Goal: Task Accomplishment & Management: Use online tool/utility

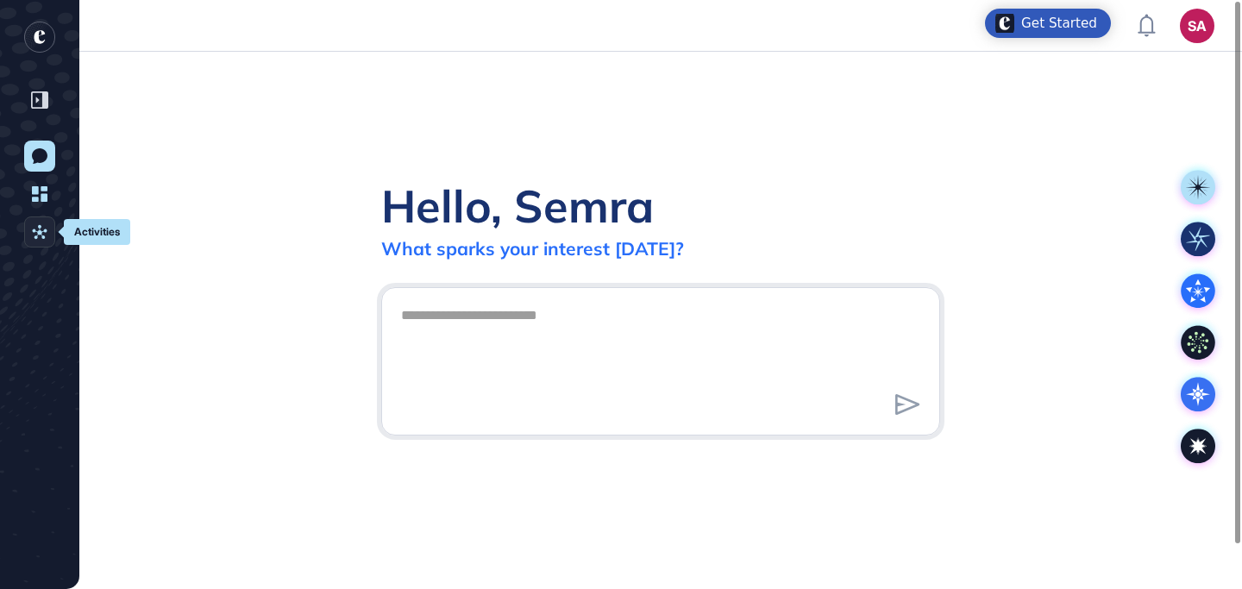
click at [34, 225] on icon at bounding box center [40, 232] width 16 height 16
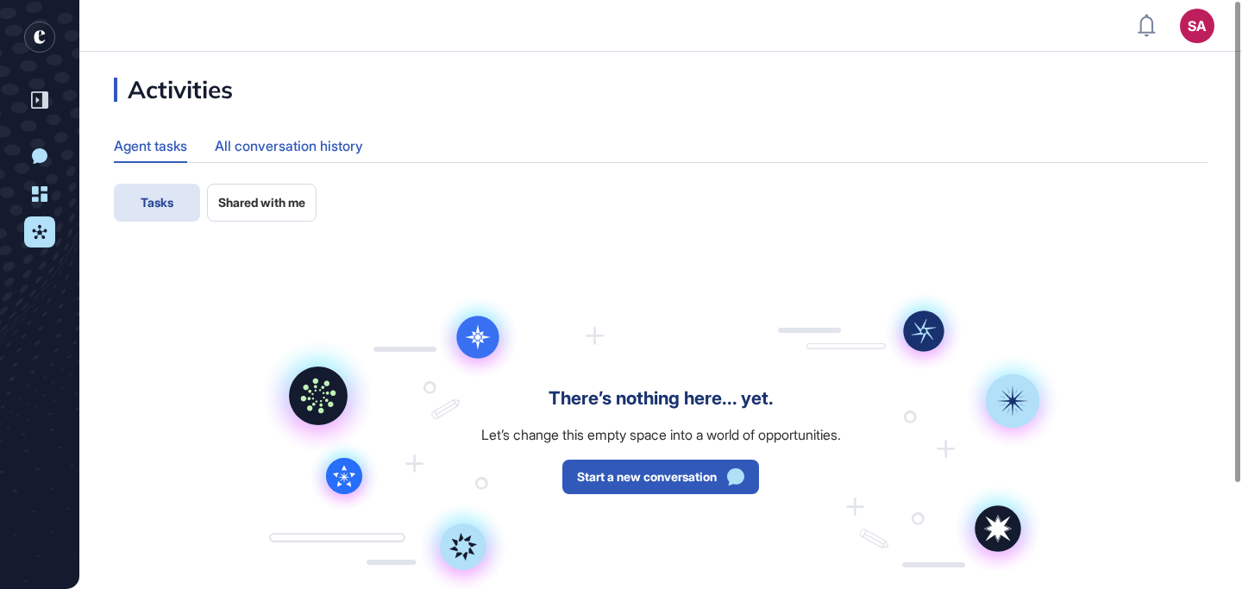
click at [268, 144] on div "All conversation history" at bounding box center [289, 146] width 148 height 34
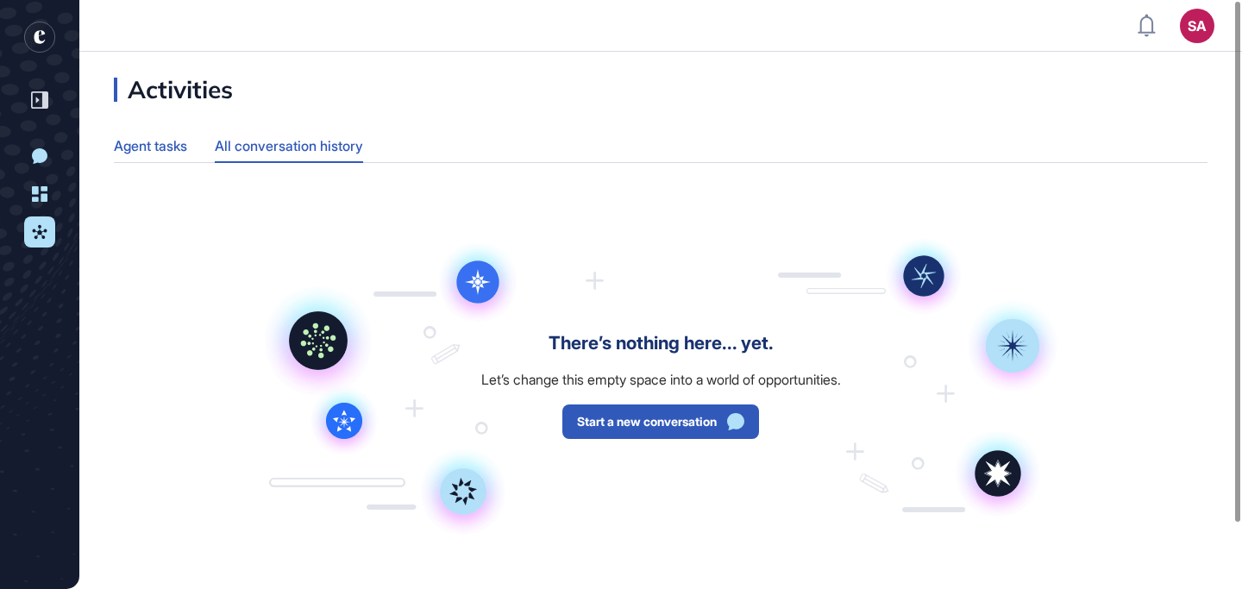
click at [164, 146] on div "Agent tasks" at bounding box center [150, 146] width 73 height 34
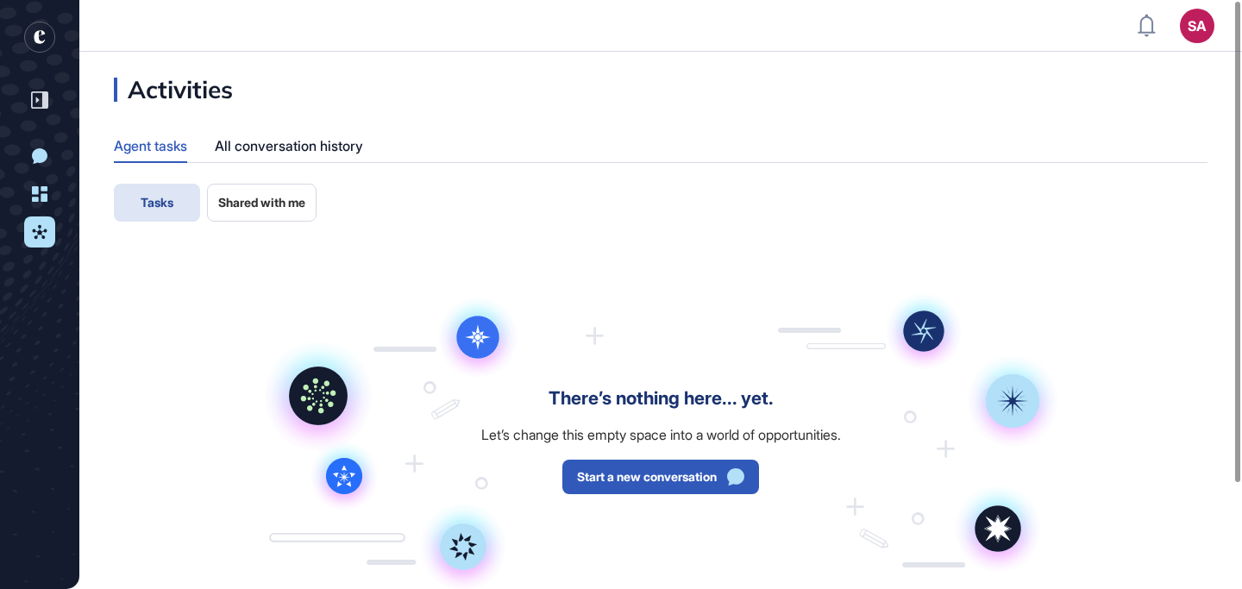
click at [261, 208] on span "Shared with me" at bounding box center [261, 203] width 87 height 14
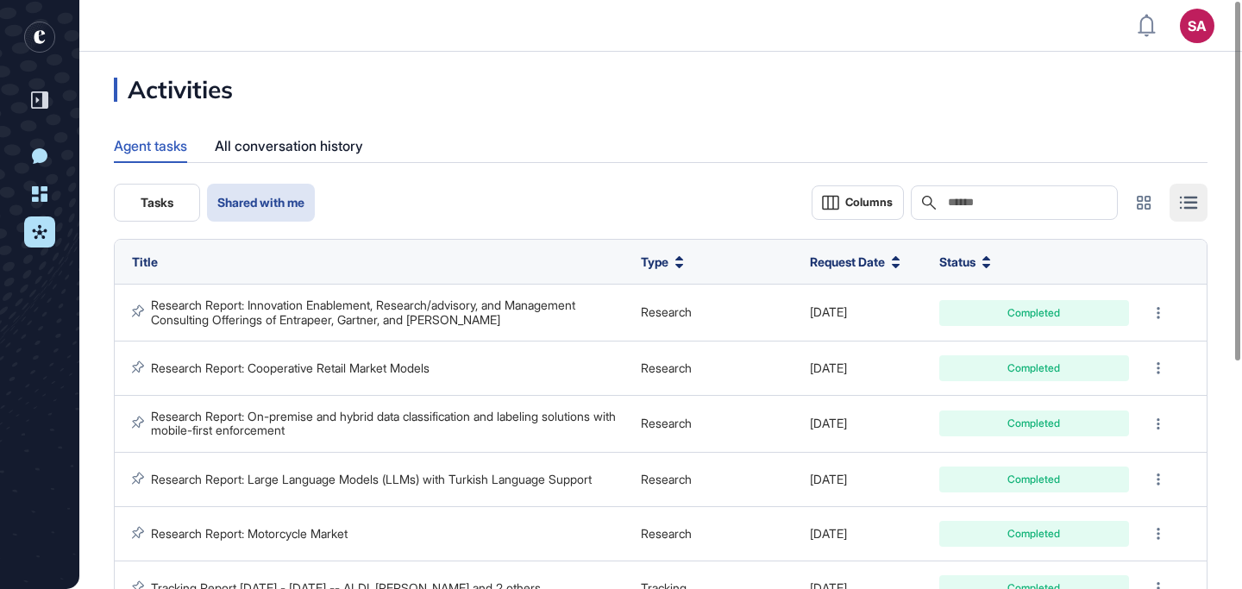
click at [160, 196] on span "Tasks" at bounding box center [157, 203] width 33 height 14
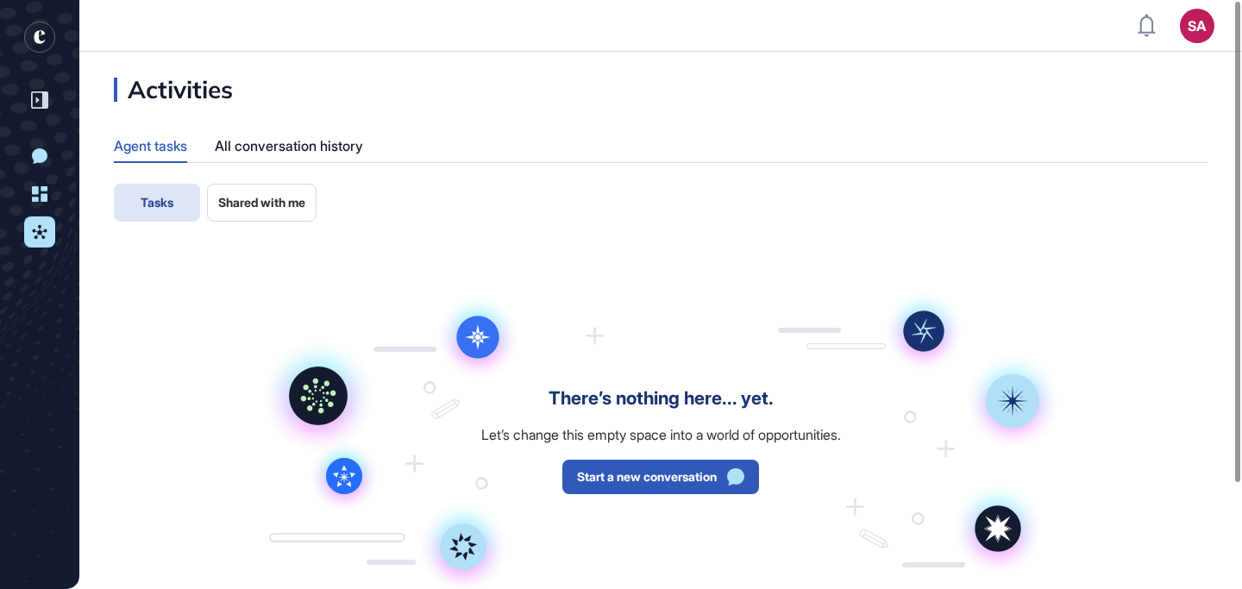
click at [249, 203] on span "Shared with me" at bounding box center [261, 203] width 87 height 14
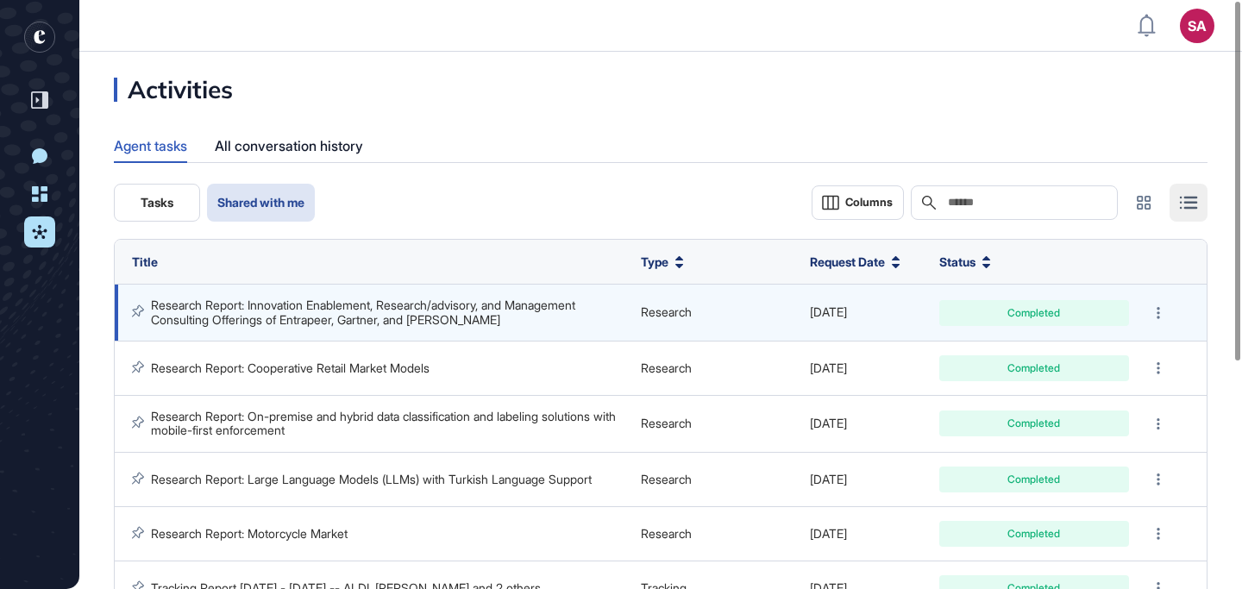
click at [342, 310] on link "Research Report: Innovation Enablement, Research/advisory, and Management Consu…" at bounding box center [365, 312] width 428 height 28
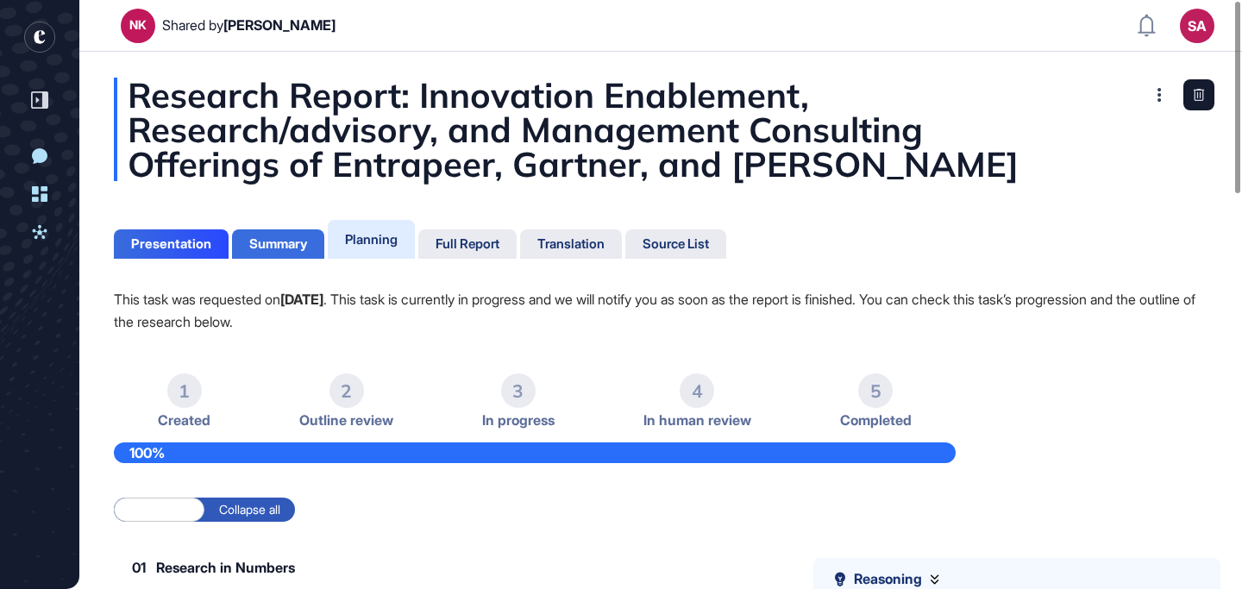
click at [298, 235] on div "Summary" at bounding box center [278, 243] width 92 height 29
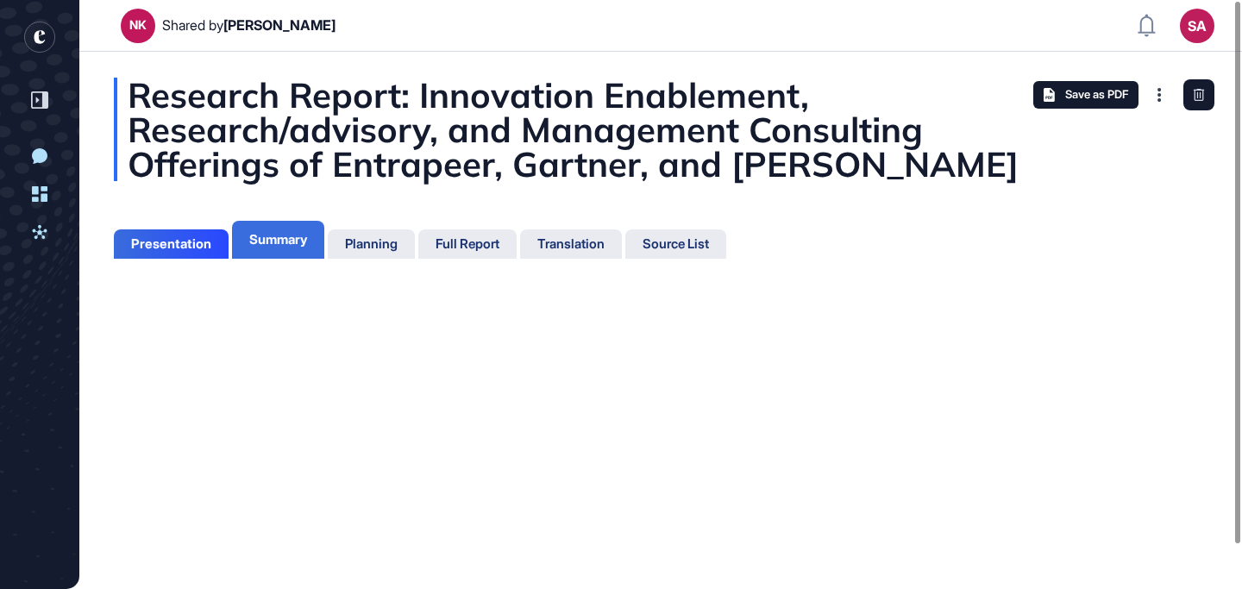
scroll to position [503, 4]
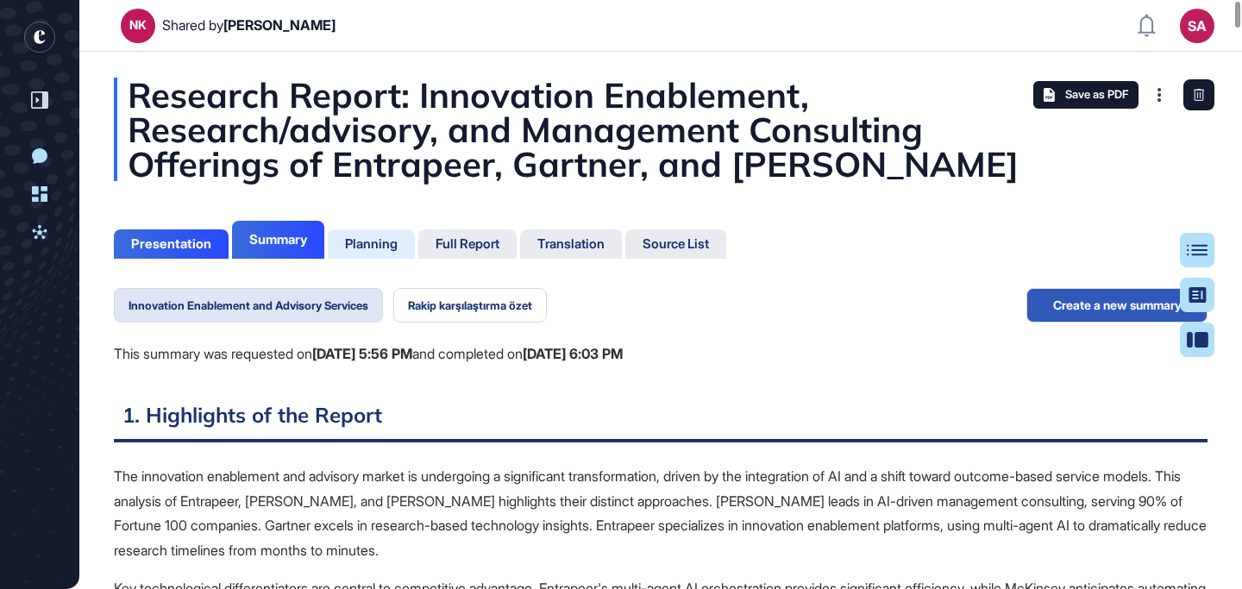
scroll to position [8, 1]
click at [386, 244] on div "Planning" at bounding box center [371, 244] width 53 height 16
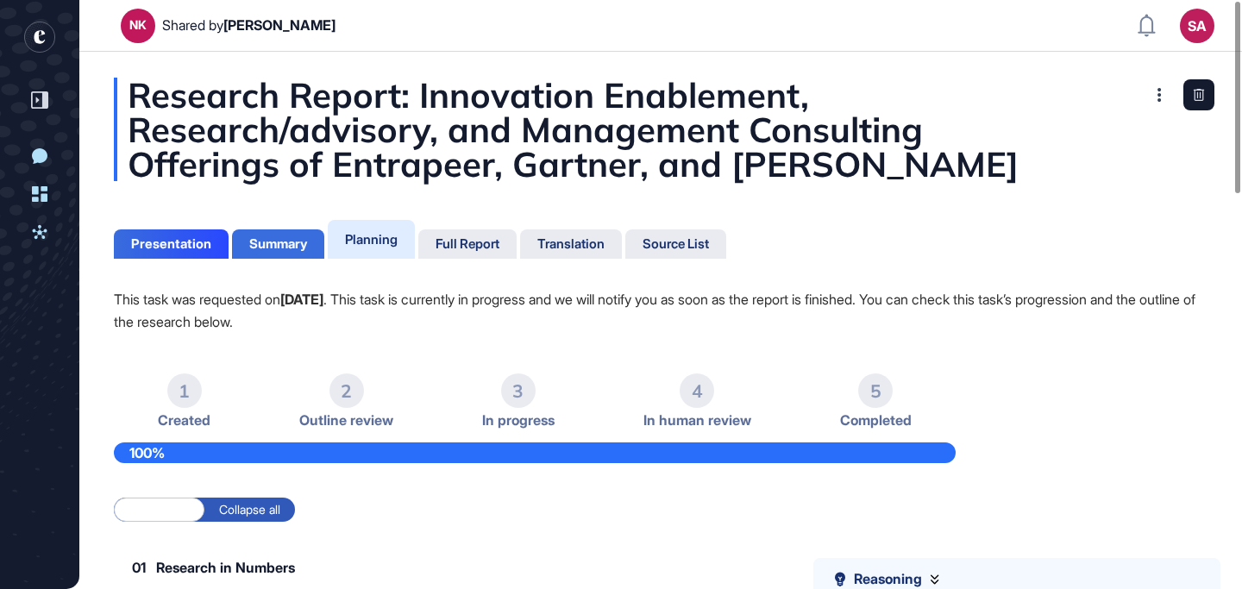
click at [281, 243] on div "Summary" at bounding box center [278, 244] width 58 height 16
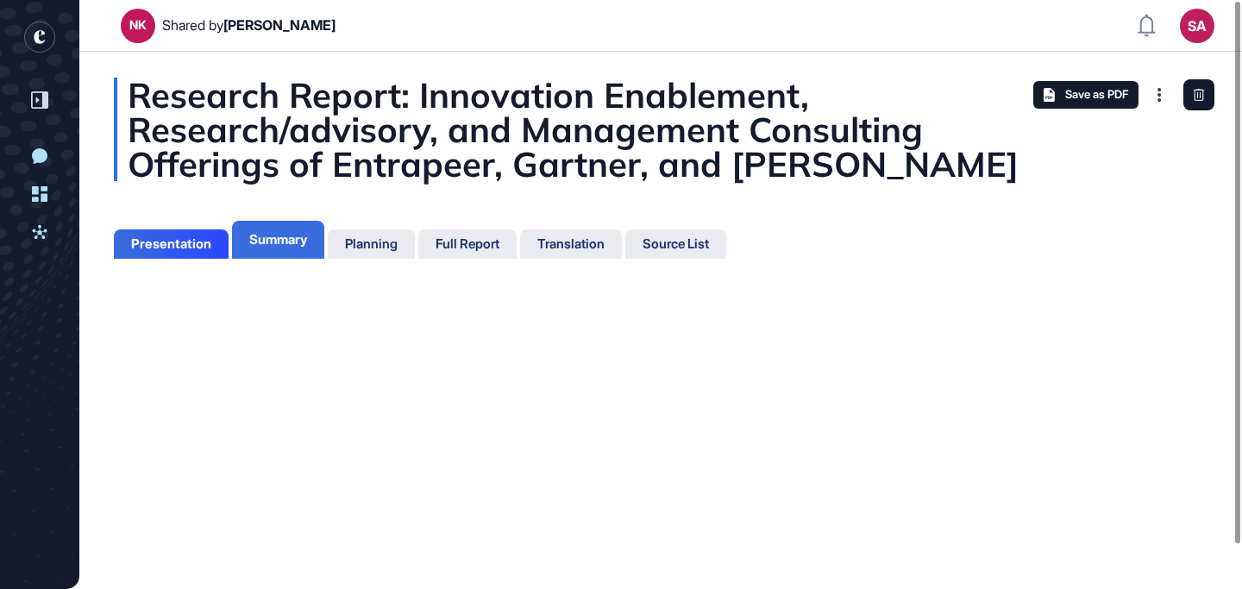
scroll to position [8, 1]
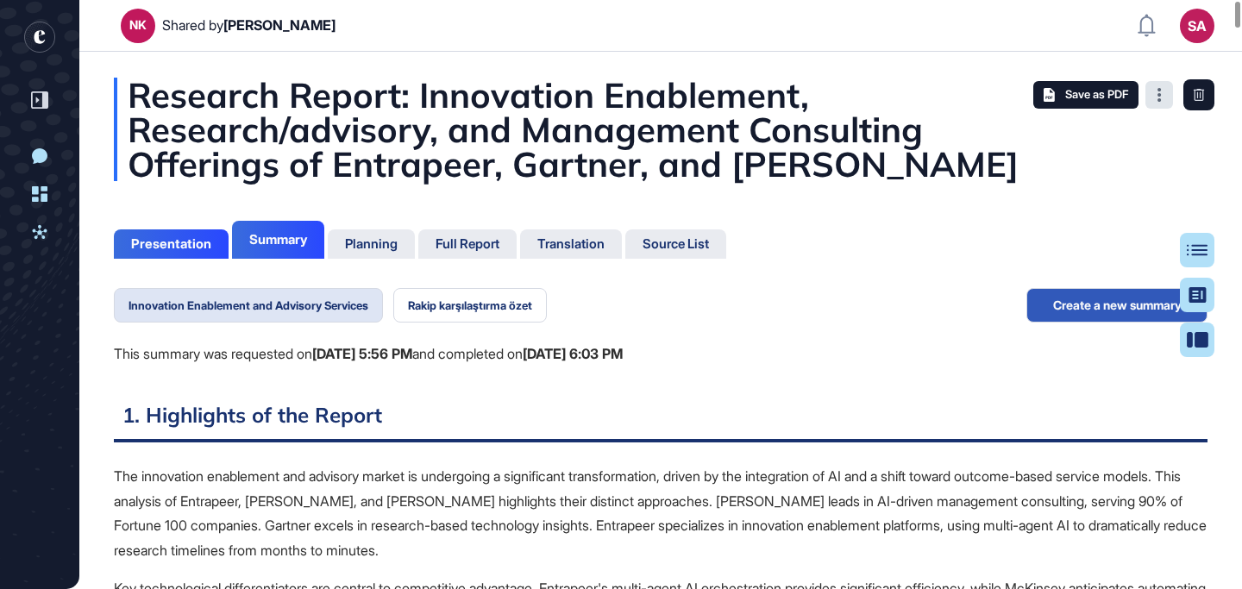
click at [1157, 96] on icon at bounding box center [1159, 95] width 4 height 14
click at [474, 298] on button "Rakip karşılaştırma özet" at bounding box center [470, 305] width 154 height 34
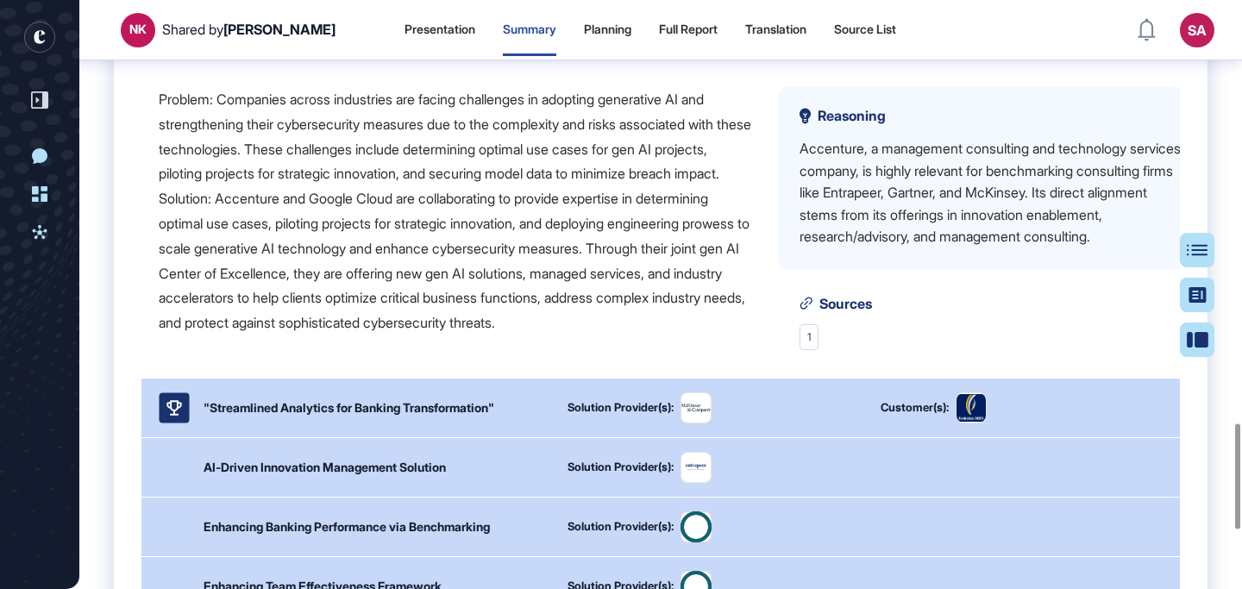
scroll to position [61, 0]
click at [282, 248] on div "Problem: Companies across industries are facing challenges in adopting generati…" at bounding box center [455, 211] width 592 height 248
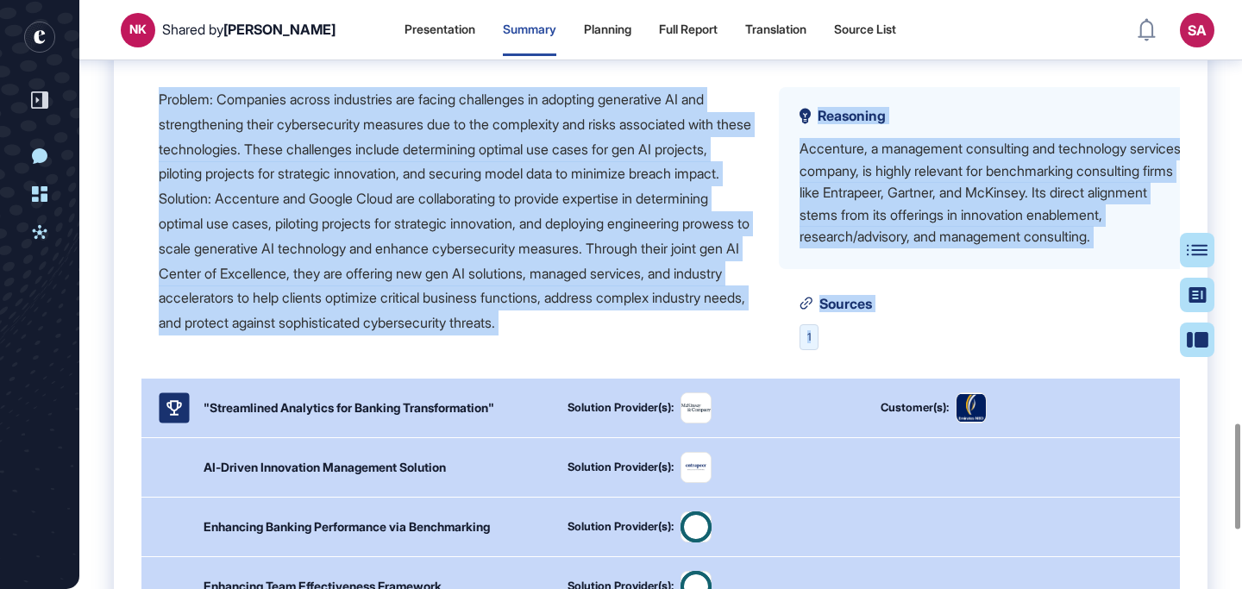
drag, startPoint x: 160, startPoint y: 165, endPoint x: 807, endPoint y: 432, distance: 700.7
click at [807, 350] on div "Problem: Companies across industries are facing challenges in adopting generati…" at bounding box center [681, 218] width 1044 height 263
click at [755, 378] on div "Solution Provider(s): Customer(s): Last updated: [DATE] Problem: Companies acro…" at bounding box center [680, 189] width 1078 height 377
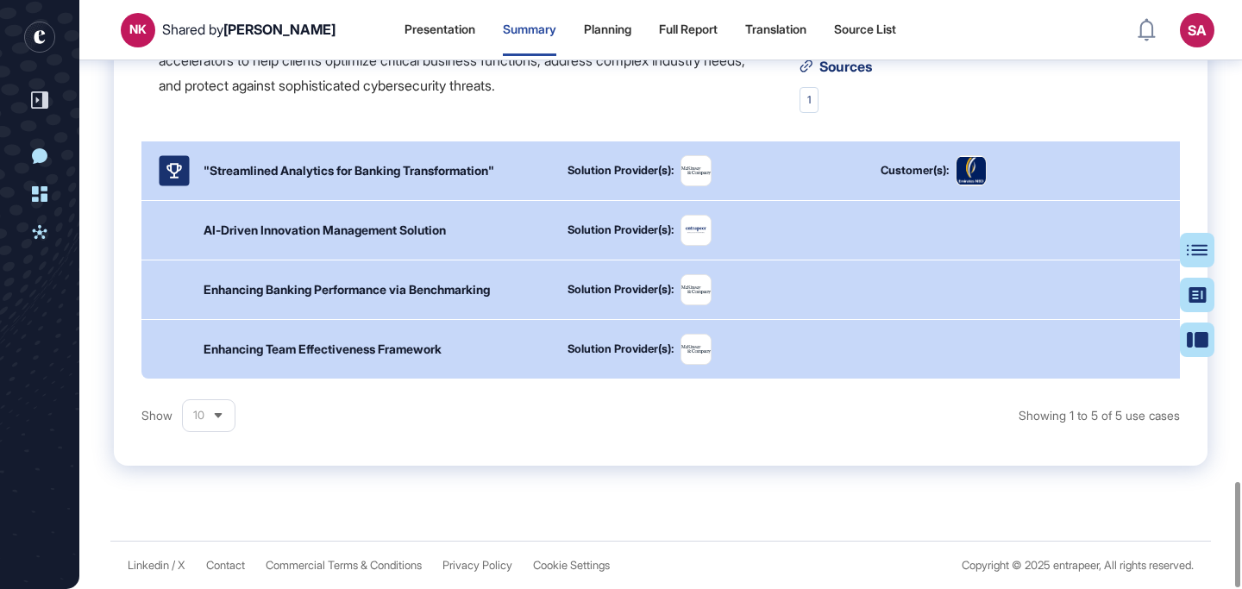
scroll to position [2692, 0]
click at [220, 418] on icon at bounding box center [218, 416] width 11 height 11
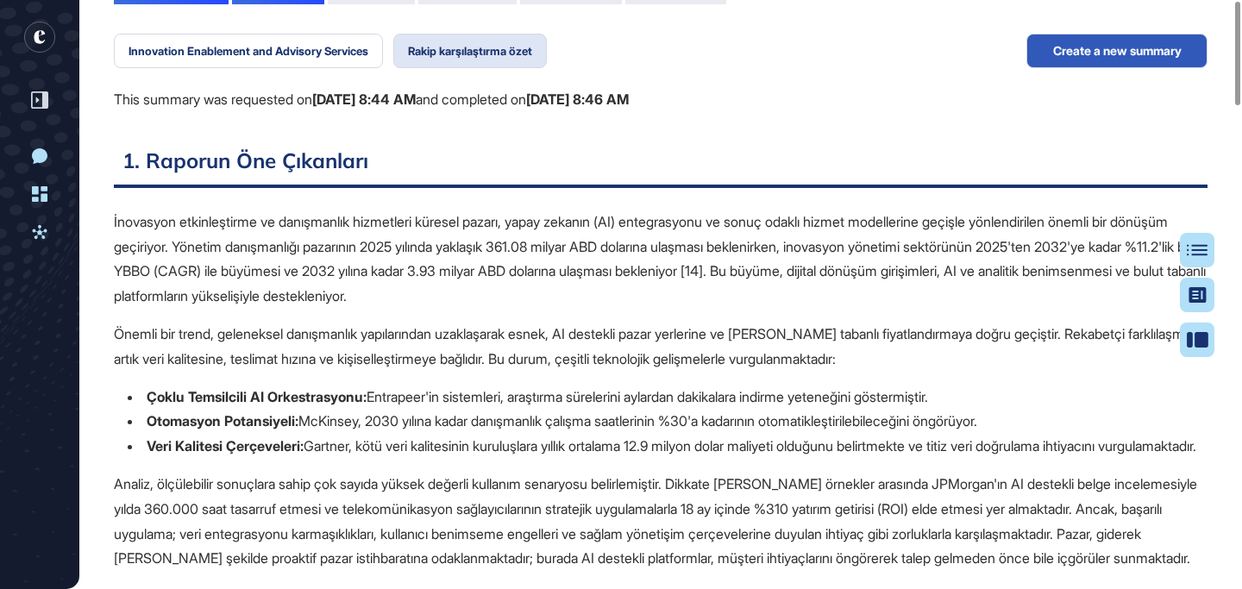
scroll to position [0, 0]
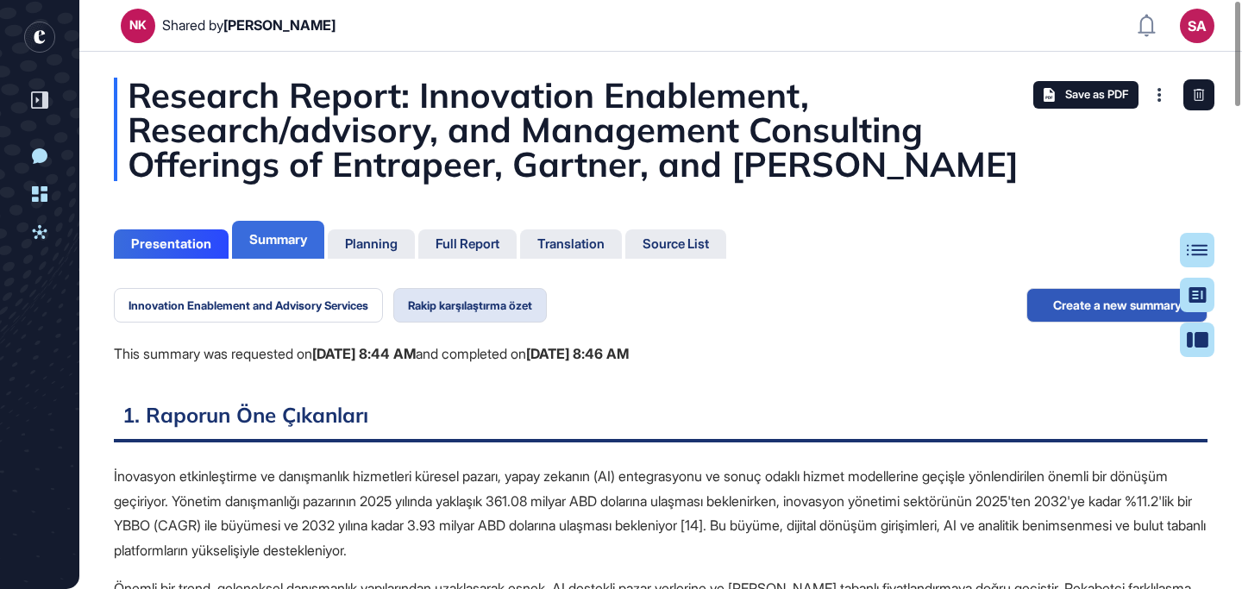
click at [282, 232] on div "Summary" at bounding box center [278, 240] width 58 height 16
click at [281, 242] on div "Summary" at bounding box center [278, 240] width 58 height 16
click at [286, 304] on button "Innovation Enablement and Advisory Services" at bounding box center [248, 305] width 269 height 34
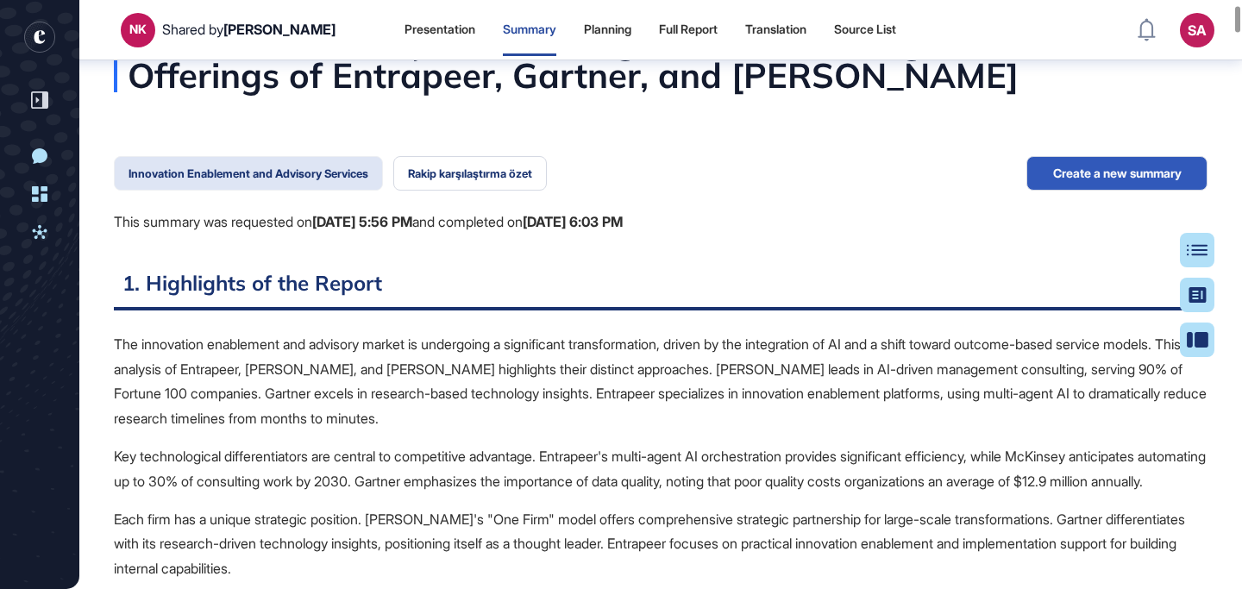
scroll to position [110, 0]
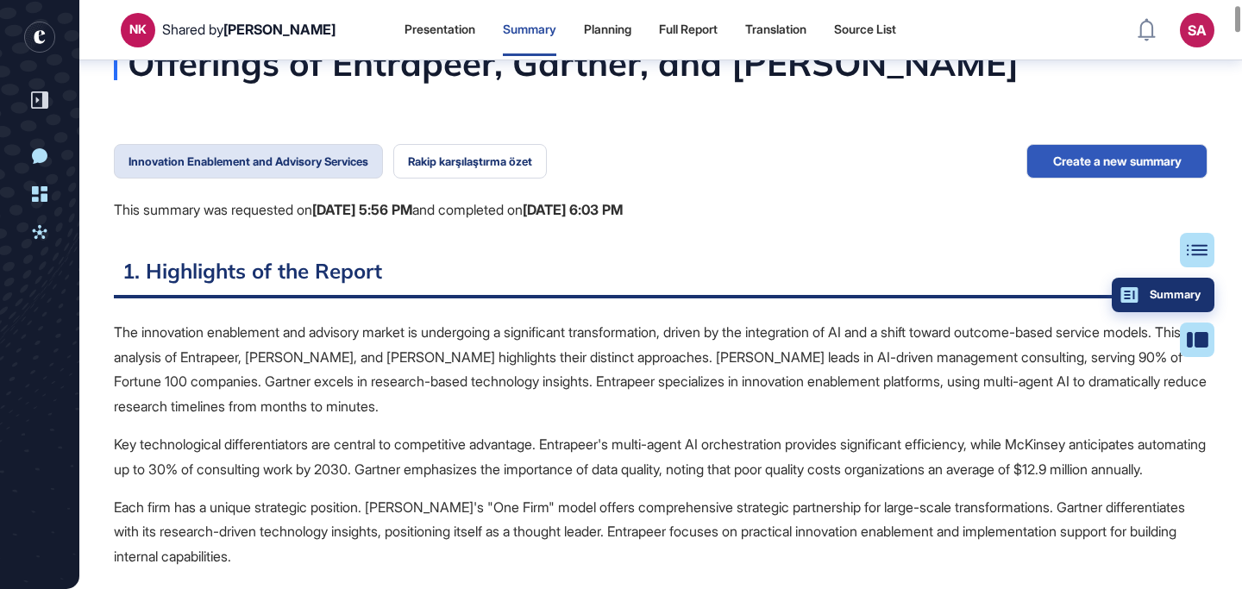
click at [1188, 291] on div "Summary" at bounding box center [1162, 295] width 75 height 14
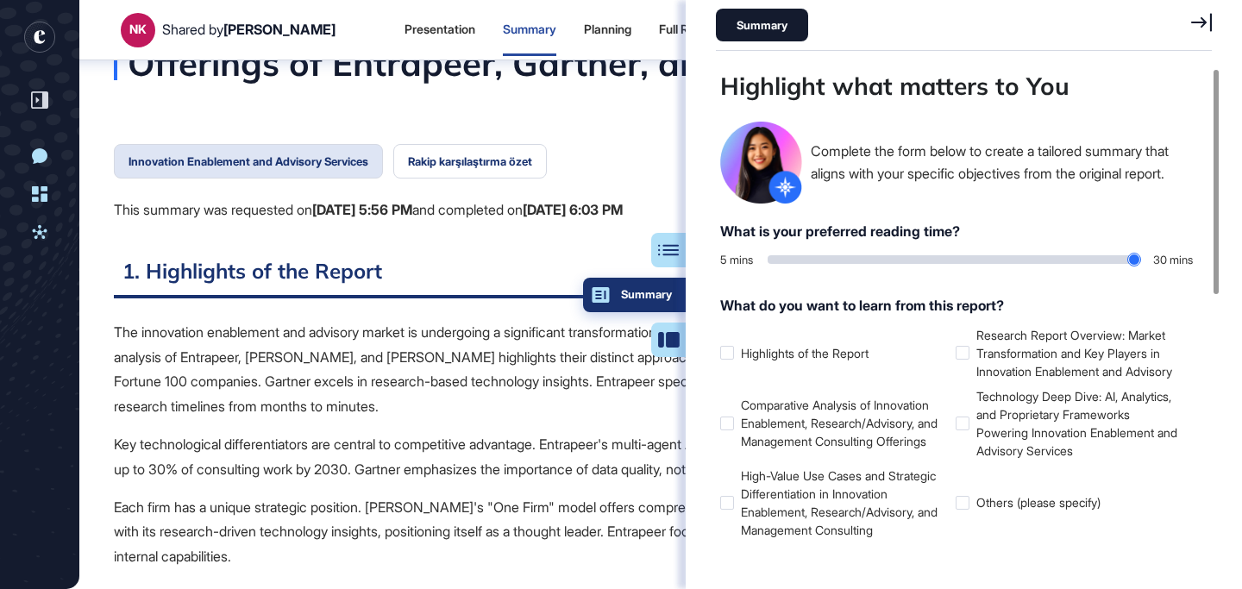
scroll to position [503, 500]
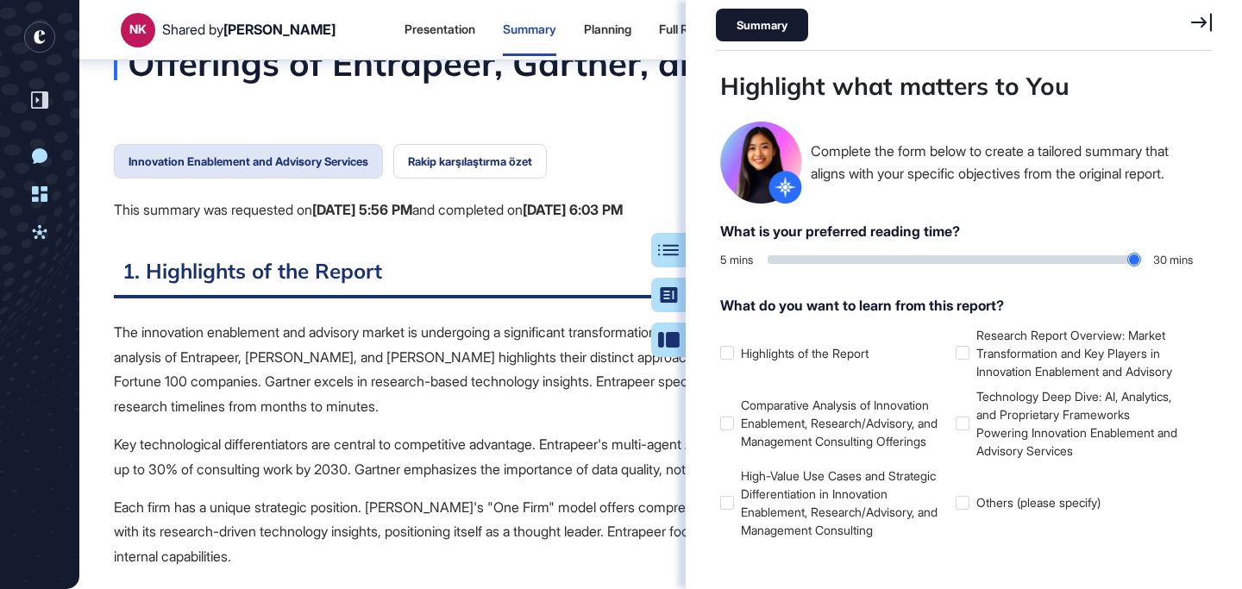
click at [515, 248] on div "Innovation Enablement and Advisory Services Rakip karşılaştırma özet This summa…" at bounding box center [368, 200] width 509 height 112
click at [584, 360] on p "The innovation enablement and advisory market is undergoing a significant trans…" at bounding box center [661, 369] width 1094 height 99
click at [666, 248] on div "Table of Contents" at bounding box center [613, 250] width 117 height 14
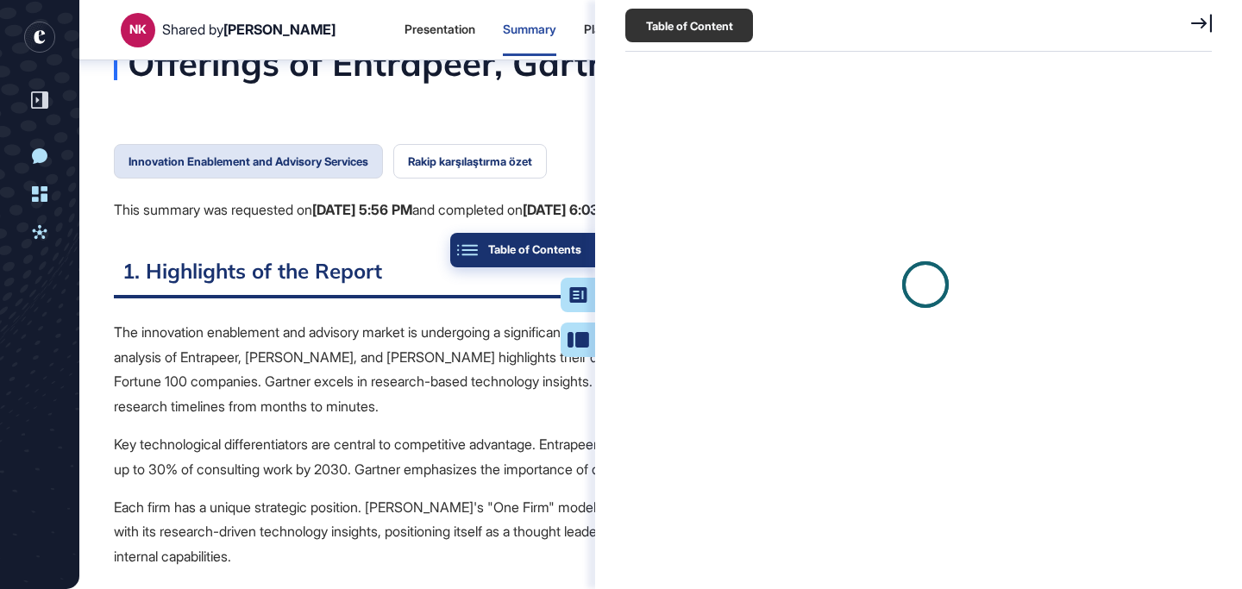
scroll to position [8, 1]
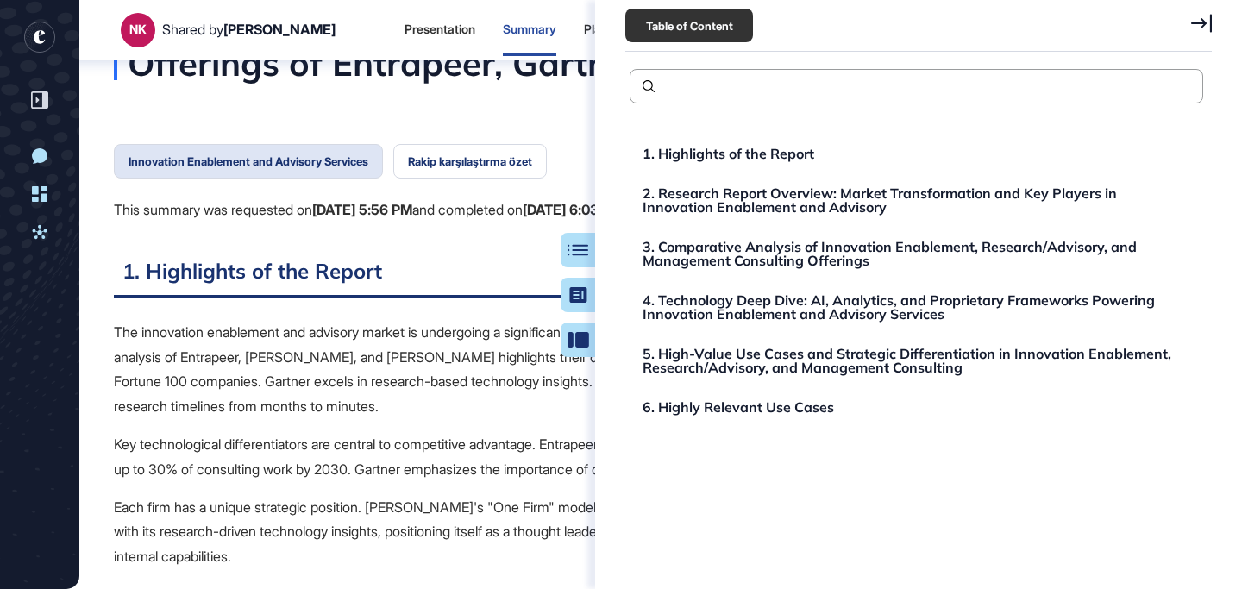
click at [521, 229] on div "Innovation Enablement and Advisory Services Rakip karşılaştırma özet This summa…" at bounding box center [368, 200] width 509 height 112
click at [578, 300] on div "Summary" at bounding box center [543, 295] width 75 height 14
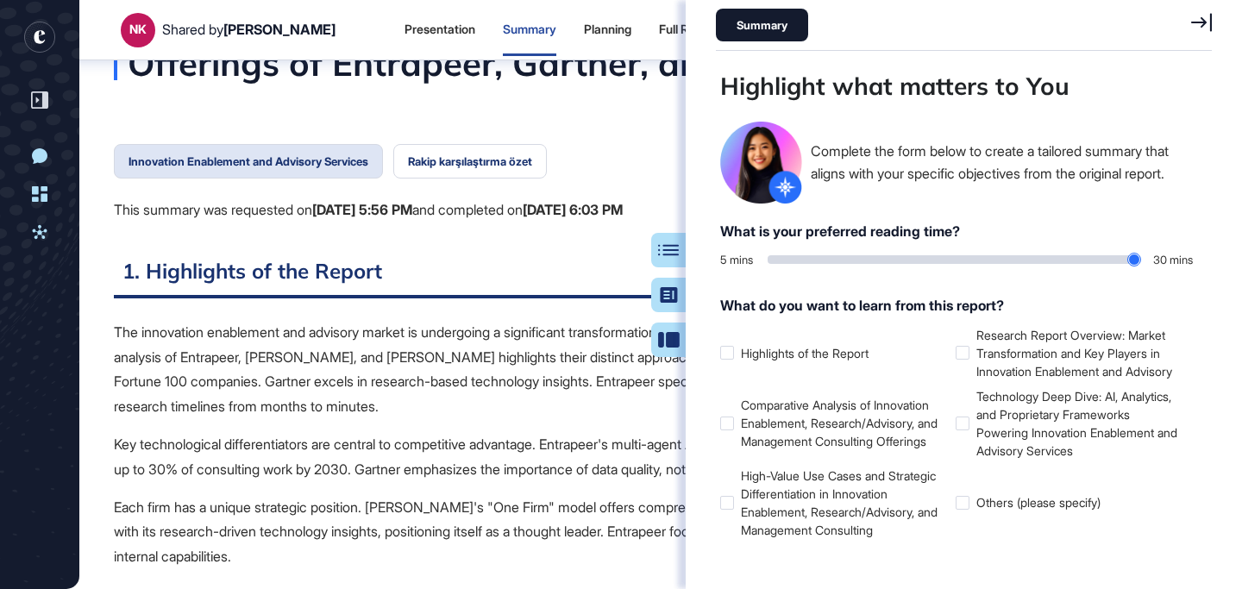
scroll to position [503, 500]
click at [667, 350] on button "Presentation" at bounding box center [626, 340] width 119 height 34
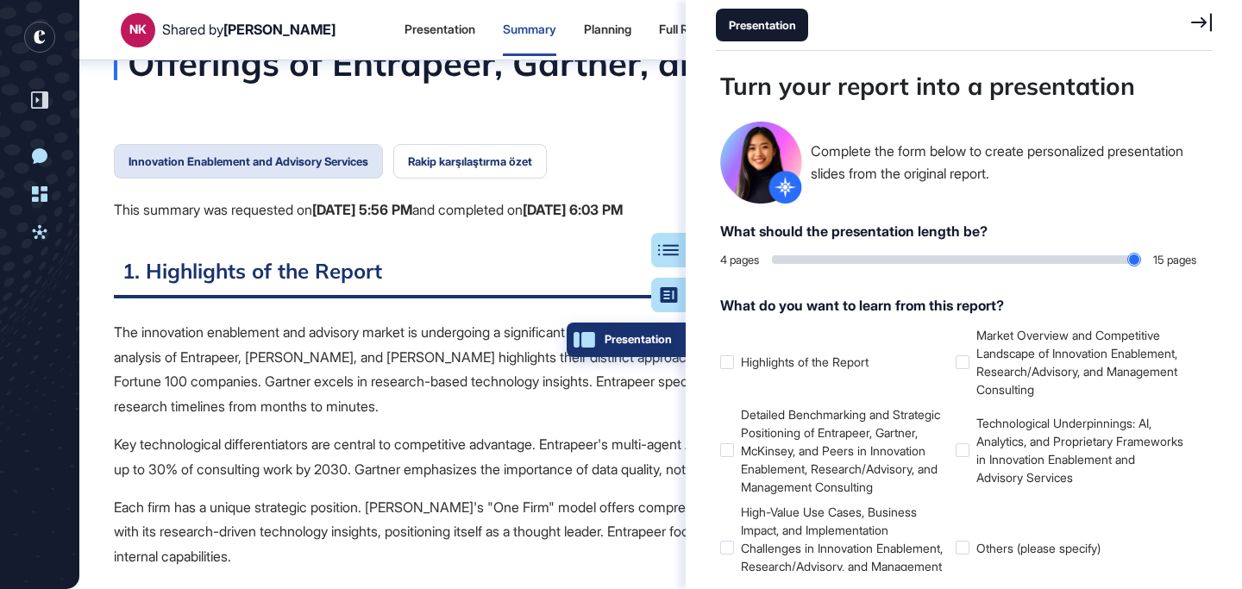
scroll to position [503, 4]
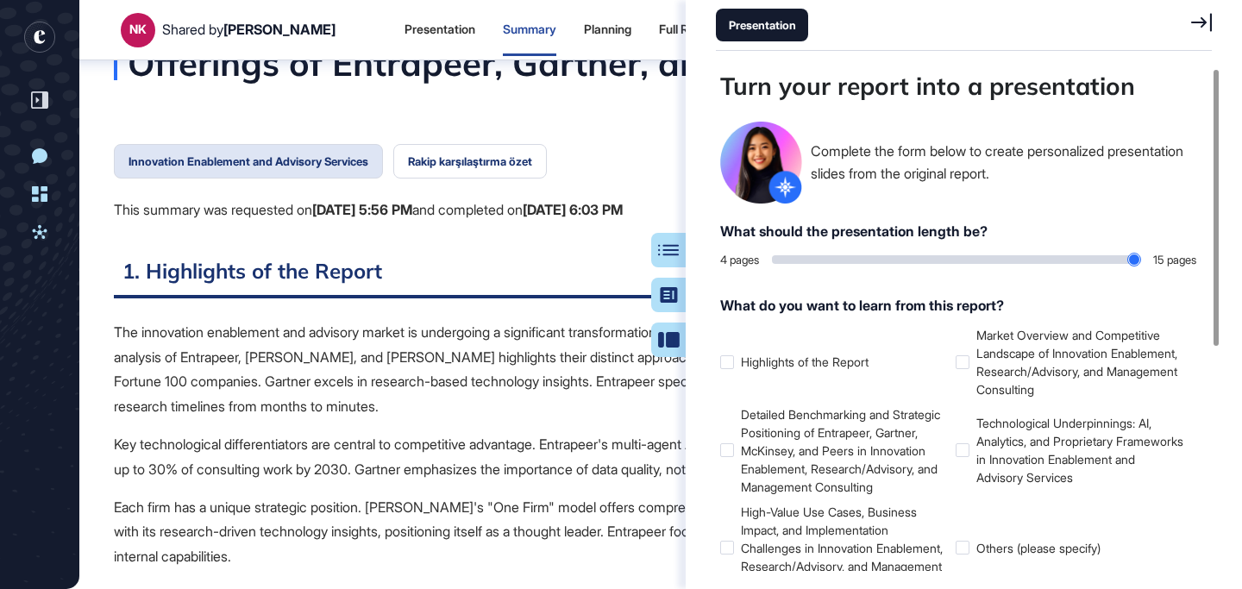
click at [535, 265] on h2 "1. Highlights of the Report" at bounding box center [661, 277] width 1094 height 42
click at [216, 377] on p "The innovation enablement and advisory market is undergoing a significant trans…" at bounding box center [661, 369] width 1094 height 99
click at [315, 444] on p "Key technological differentiators are central to competitive advantage. Entrape…" at bounding box center [661, 457] width 1094 height 50
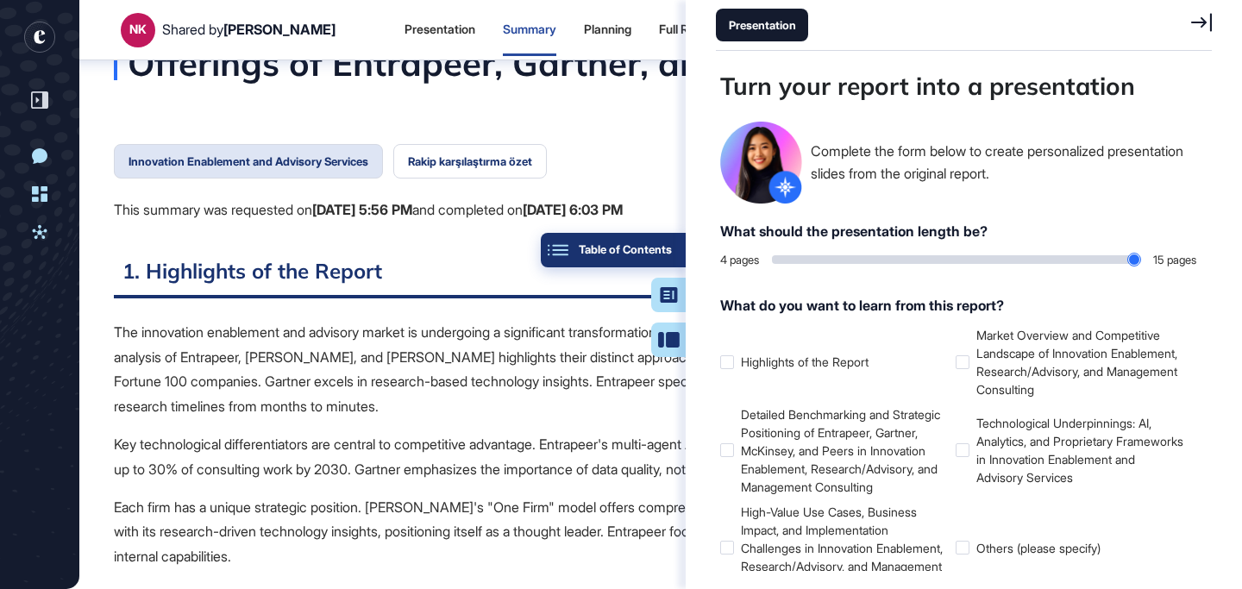
click at [658, 323] on button "Table of Contents" at bounding box center [668, 340] width 34 height 34
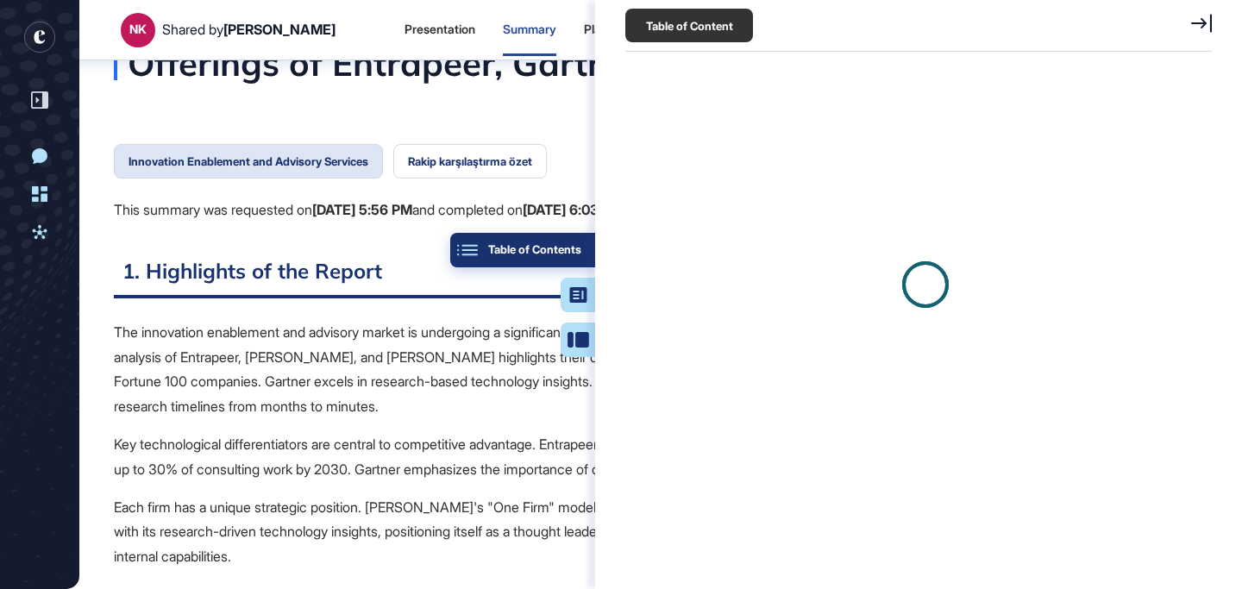
scroll to position [8, 1]
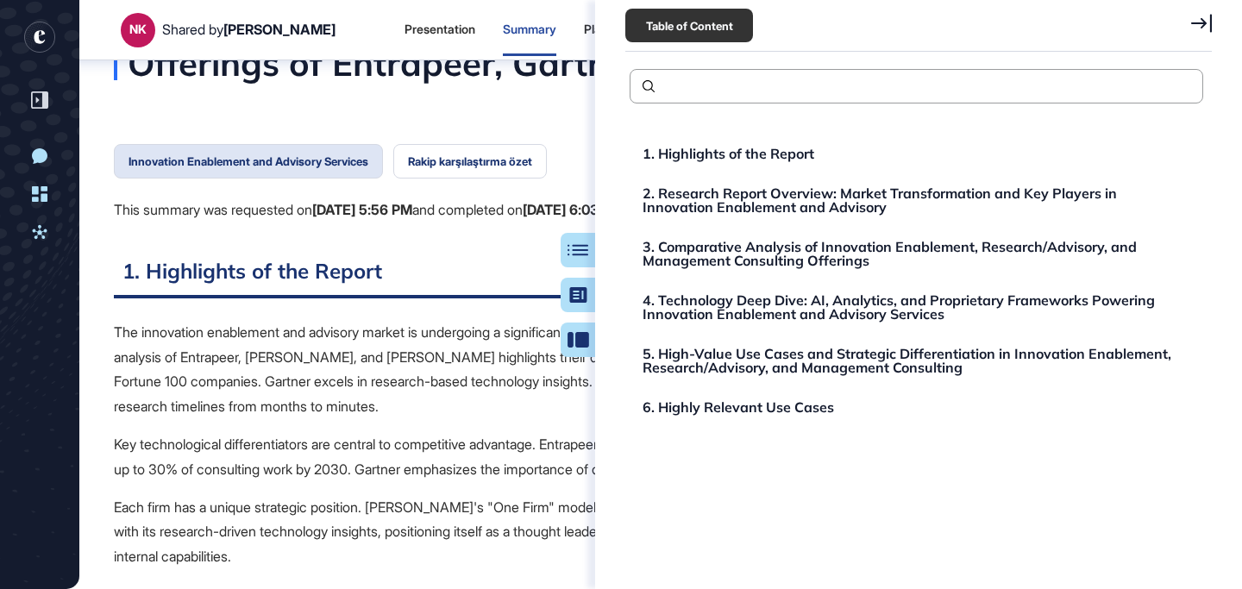
click at [530, 382] on p "The innovation enablement and advisory market is undergoing a significant trans…" at bounding box center [661, 369] width 1094 height 99
click at [759, 457] on div "1. Highlights of the Report 2. Research Report Overview: Market Transformation …" at bounding box center [916, 319] width 573 height 371
click at [509, 482] on p "Key technological differentiators are central to competitive advantage. Entrape…" at bounding box center [661, 457] width 1094 height 50
drag, startPoint x: 509, startPoint y: 483, endPoint x: 424, endPoint y: 470, distance: 85.5
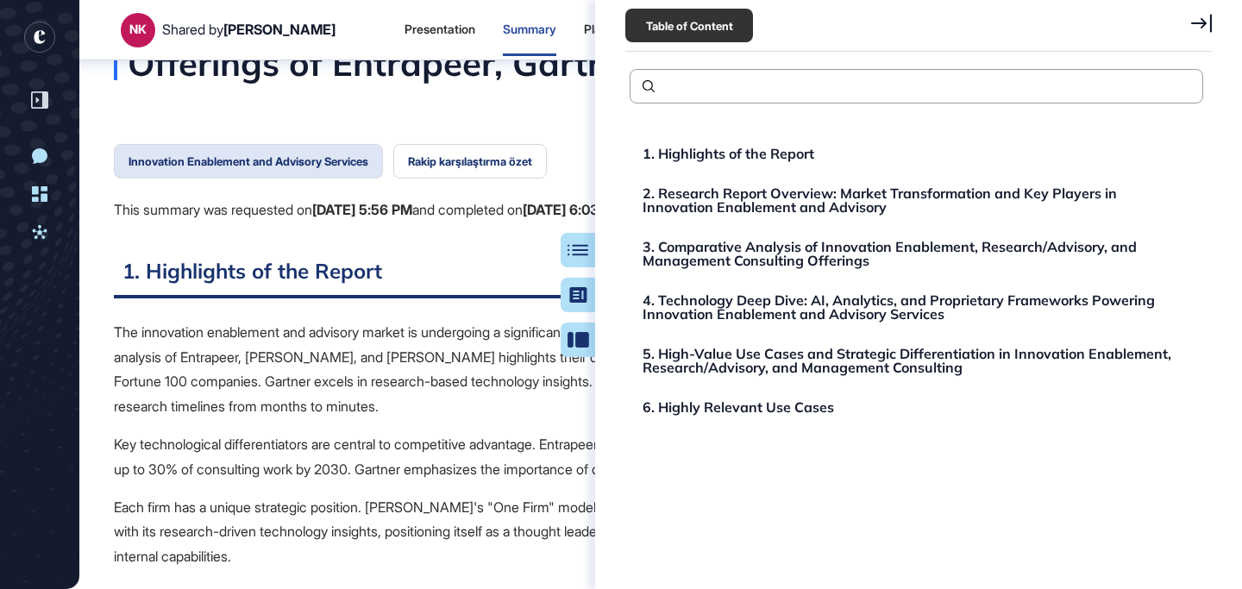
click at [424, 470] on p "Key technological differentiators are central to competitive advantage. Entrape…" at bounding box center [661, 457] width 1094 height 50
click at [421, 465] on p "Key technological differentiators are central to competitive advantage. Entrape…" at bounding box center [661, 457] width 1094 height 50
click at [433, 454] on p "Key technological differentiators are central to competitive advantage. Entrape…" at bounding box center [661, 457] width 1094 height 50
click at [385, 453] on p "Key technological differentiators are central to competitive advantage. Entrape…" at bounding box center [661, 457] width 1094 height 50
click at [387, 368] on p "The innovation enablement and advisory market is undergoing a significant trans…" at bounding box center [661, 369] width 1094 height 99
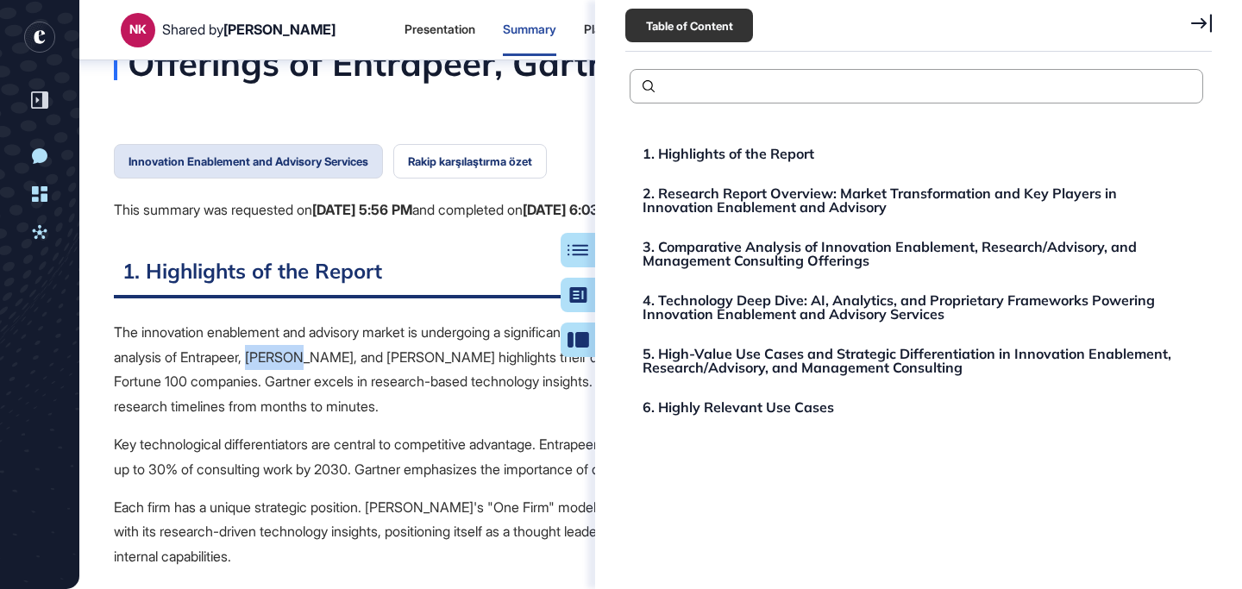
click at [387, 369] on p "The innovation enablement and advisory market is undergoing a significant trans…" at bounding box center [661, 369] width 1094 height 99
click at [587, 246] on button "Table of Contents" at bounding box center [522, 250] width 145 height 34
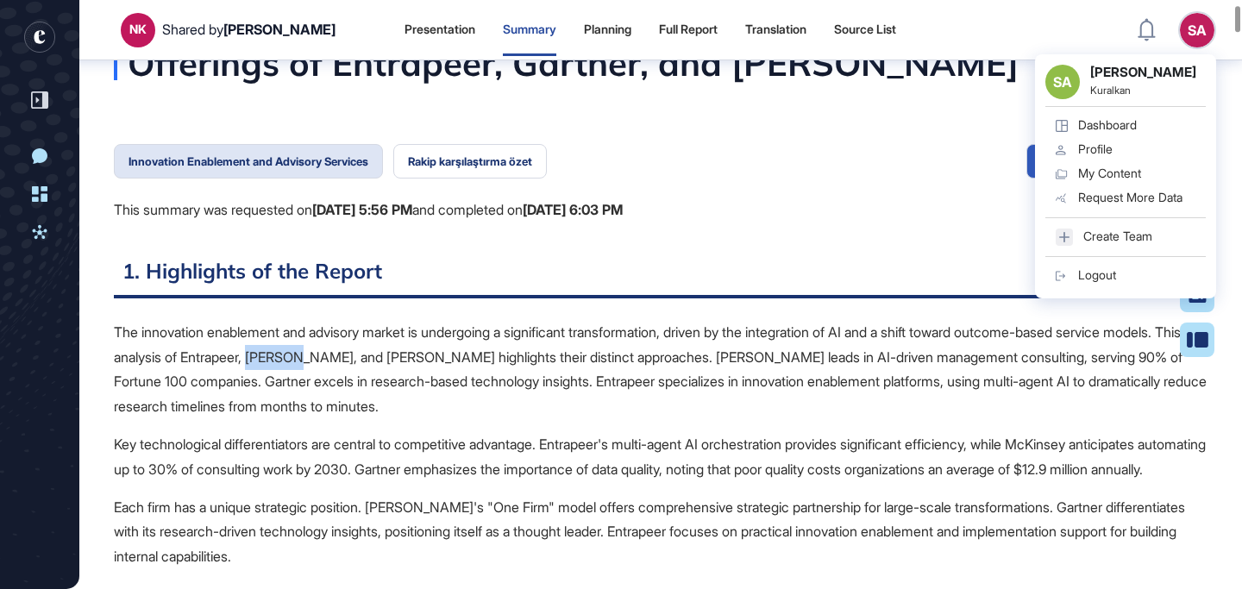
click at [1197, 54] on div "SA [PERSON_NAME] Kuralkan Dashboard Profile My Content Request More Data Create…" at bounding box center [1125, 176] width 181 height 244
click at [1083, 154] on div "Profile" at bounding box center [1095, 149] width 34 height 14
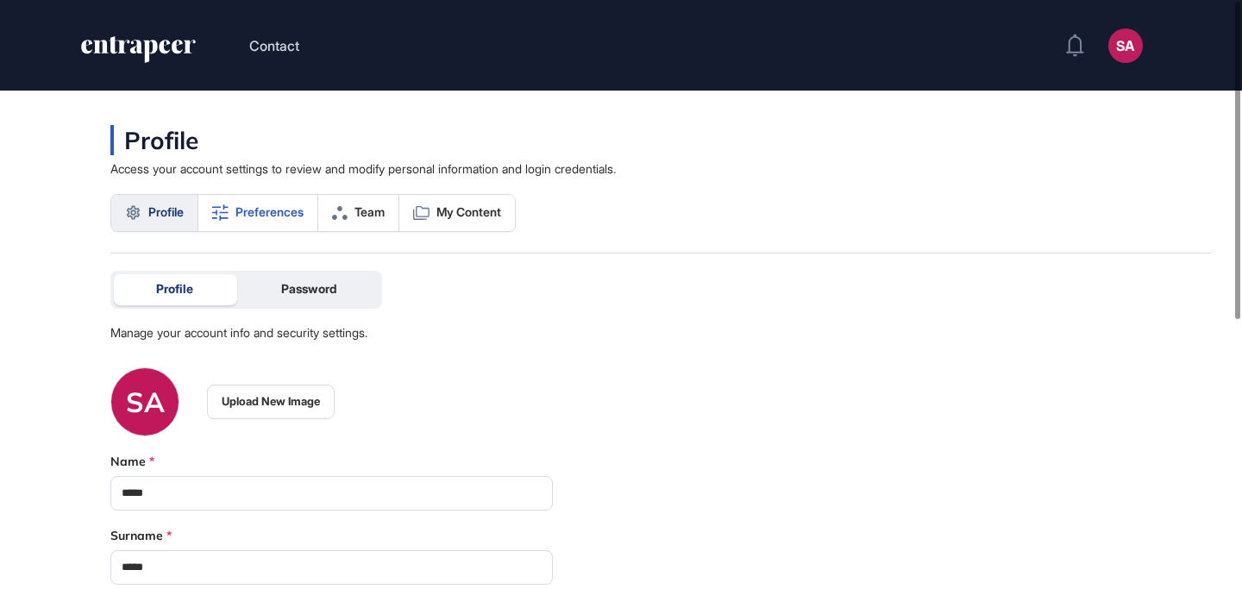
click at [272, 212] on span "Preferences" at bounding box center [269, 212] width 68 height 14
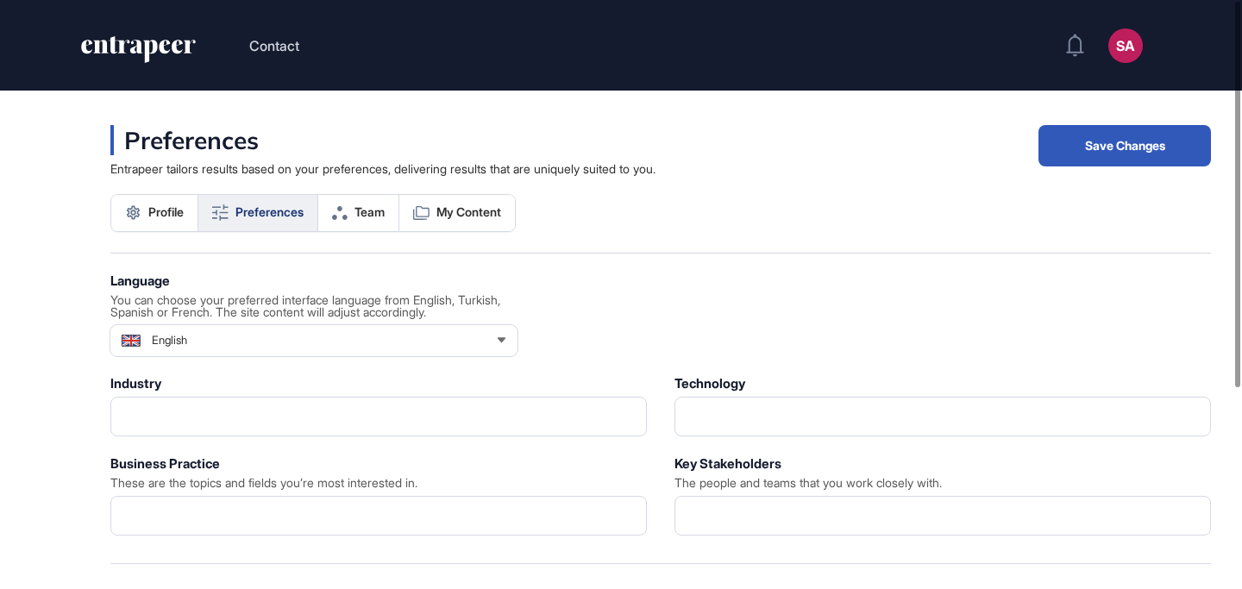
click at [223, 337] on div "English" at bounding box center [313, 340] width 407 height 34
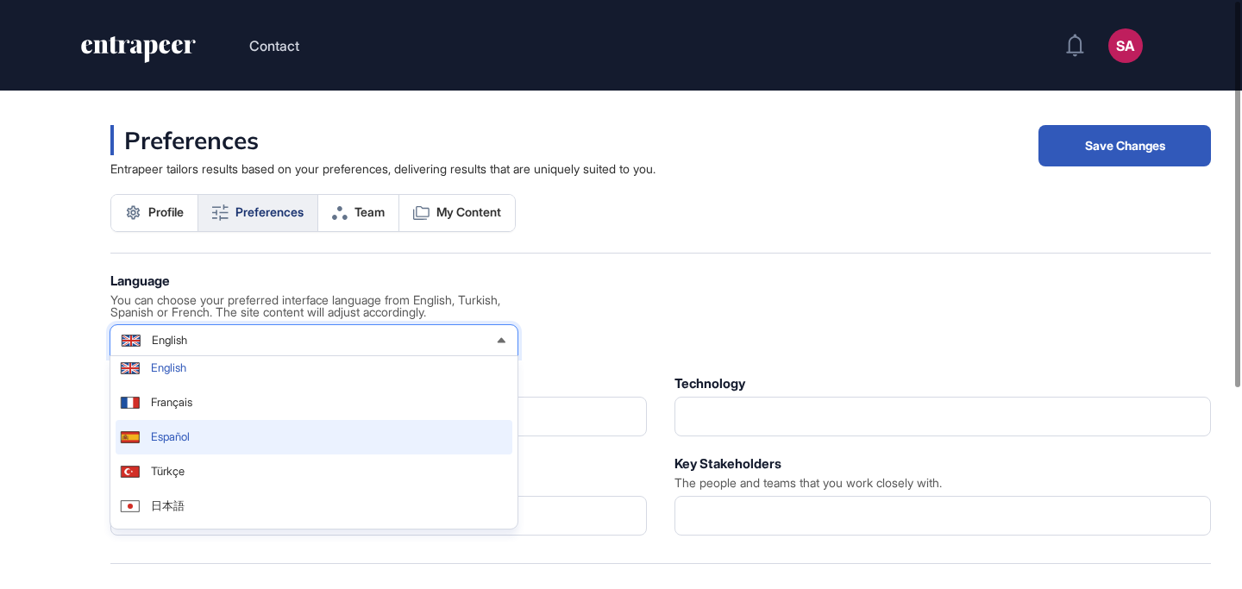
scroll to position [6, 0]
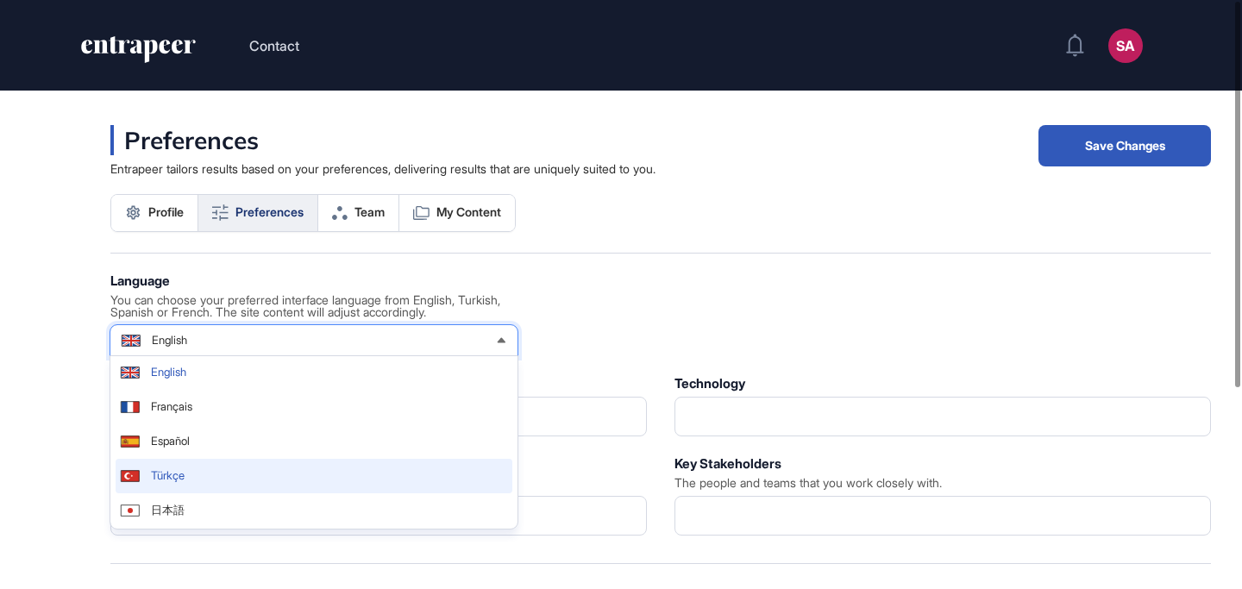
click at [185, 472] on span "Türkçe" at bounding box center [168, 475] width 34 height 11
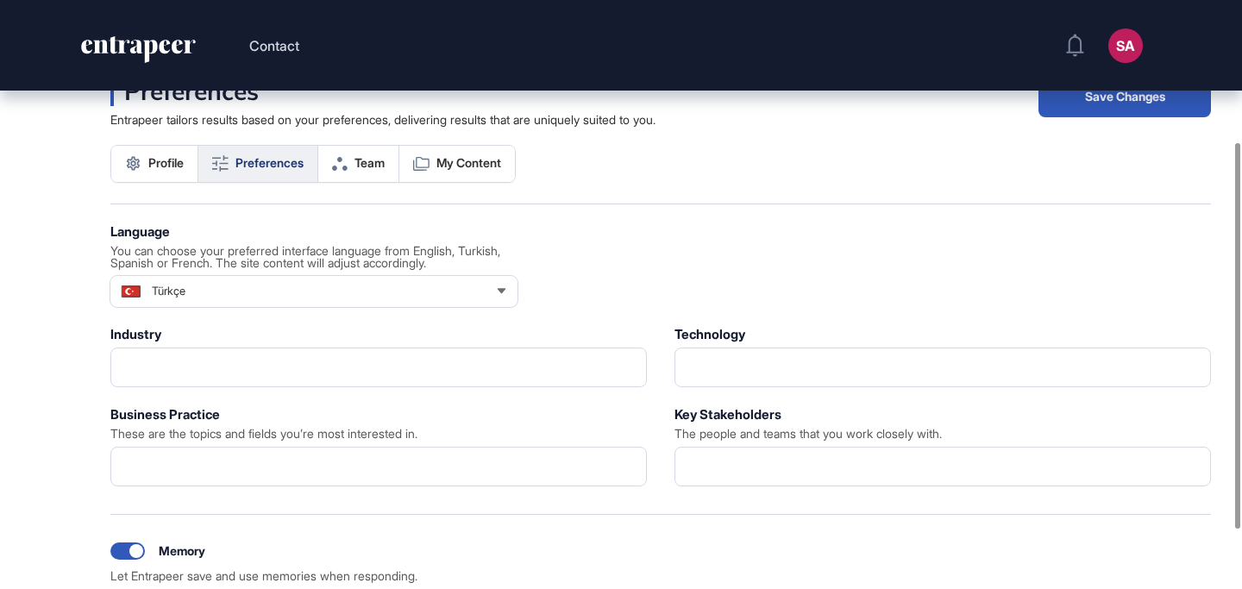
scroll to position [0, 0]
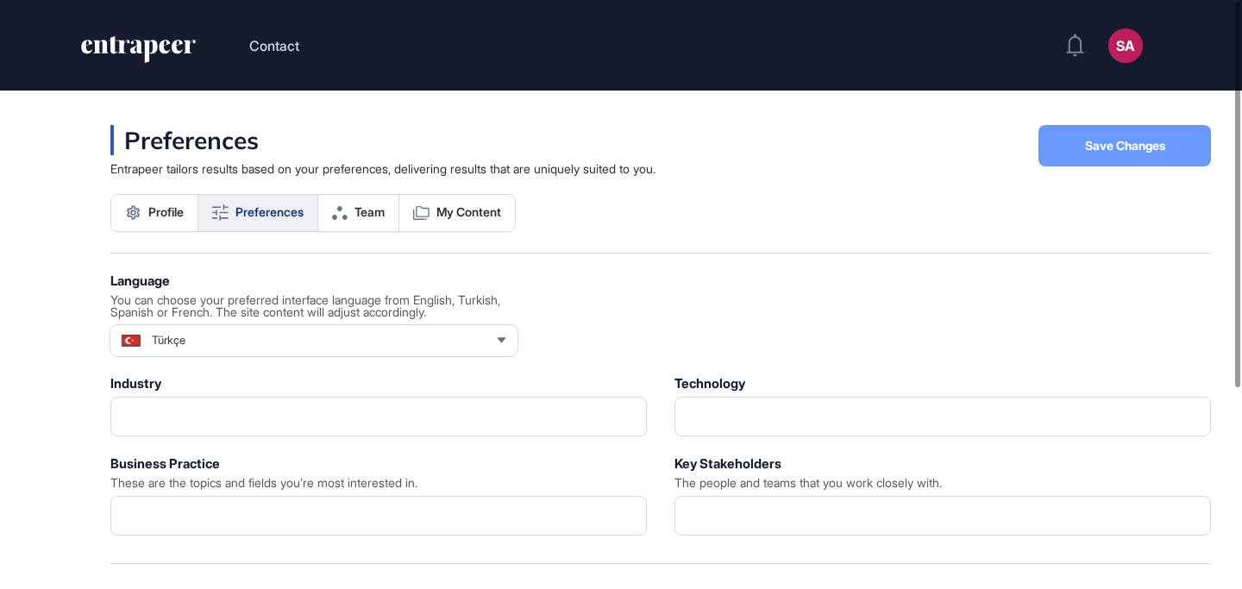
click at [1121, 142] on span "Save Changes" at bounding box center [1125, 146] width 80 height 12
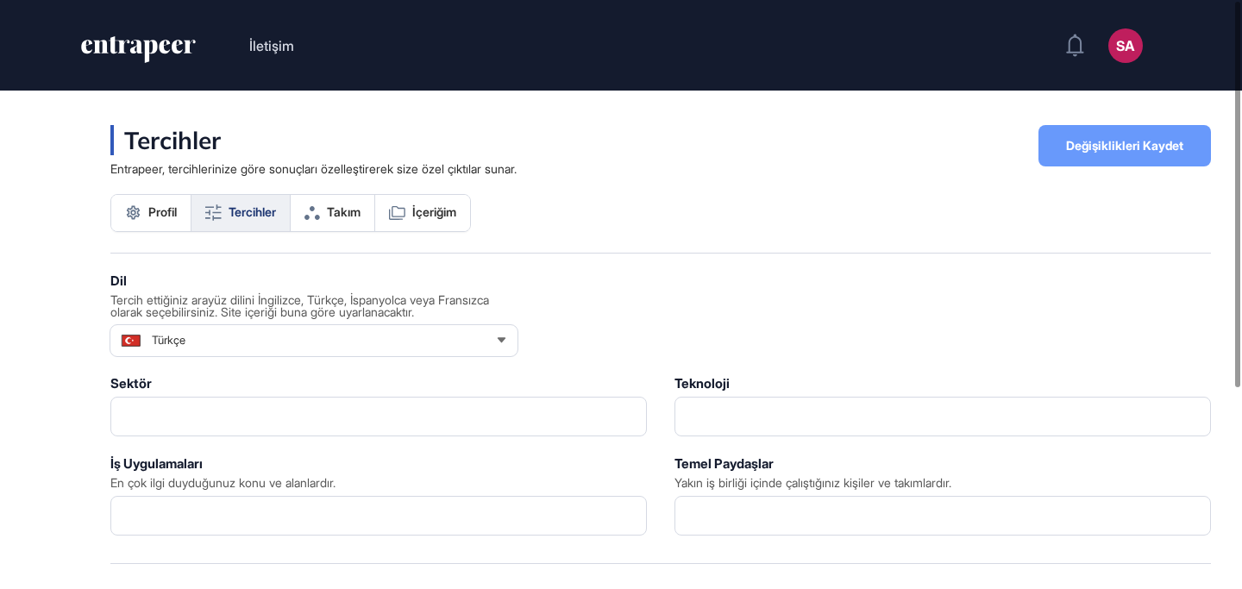
click at [1094, 147] on span "Değişiklikleri Kaydet" at bounding box center [1124, 146] width 117 height 12
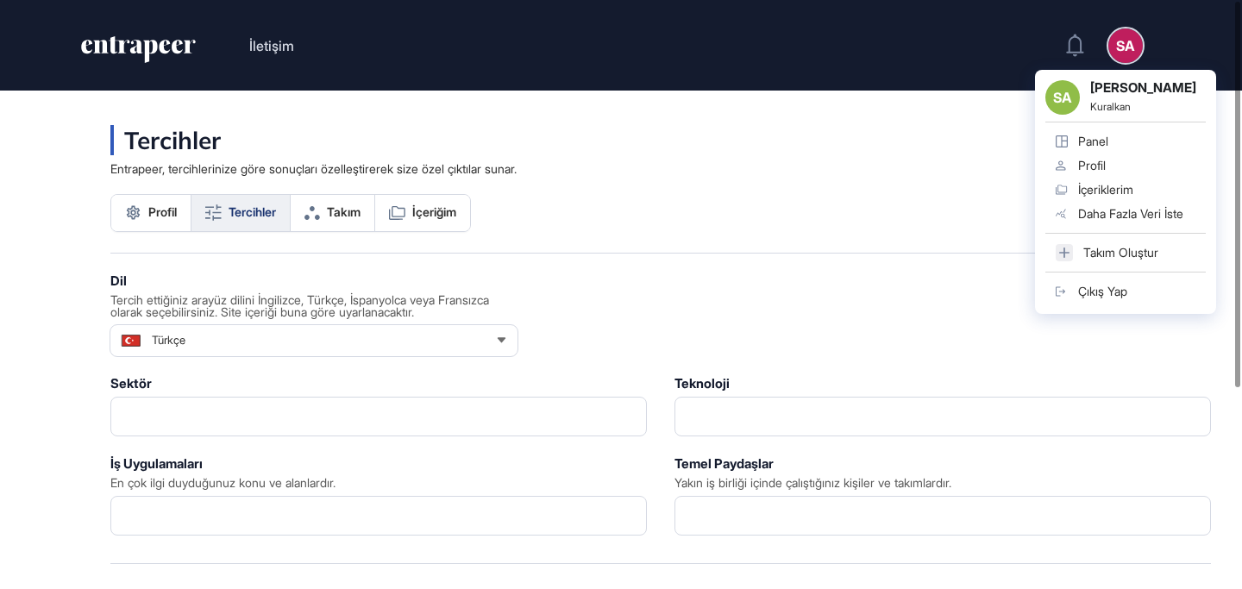
click at [1126, 50] on div "SA" at bounding box center [1125, 45] width 34 height 34
click at [1105, 94] on strong "[PERSON_NAME]" at bounding box center [1148, 88] width 116 height 17
click at [1070, 98] on div "SA" at bounding box center [1062, 97] width 34 height 34
click at [902, 182] on div "Tercihler Entrapeer, tercihlerinize göre sonuçları özelleştirerek size özel çık…" at bounding box center [660, 189] width 1100 height 128
click at [1123, 48] on div "SA" at bounding box center [1125, 45] width 34 height 34
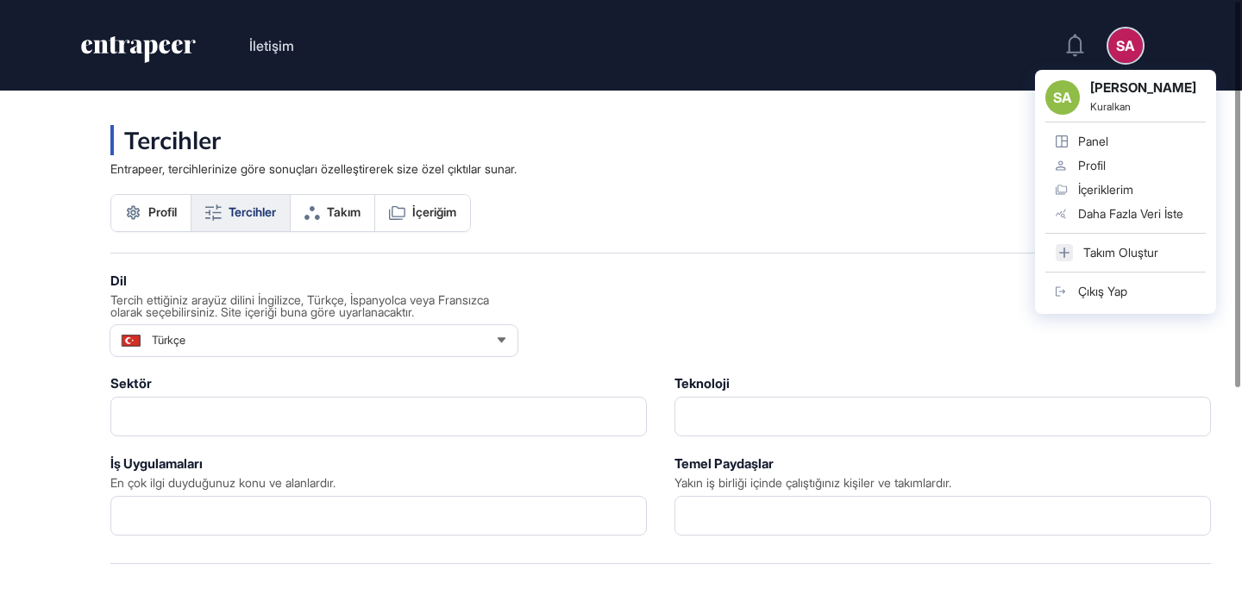
click at [1117, 97] on strong "[PERSON_NAME]" at bounding box center [1148, 88] width 116 height 17
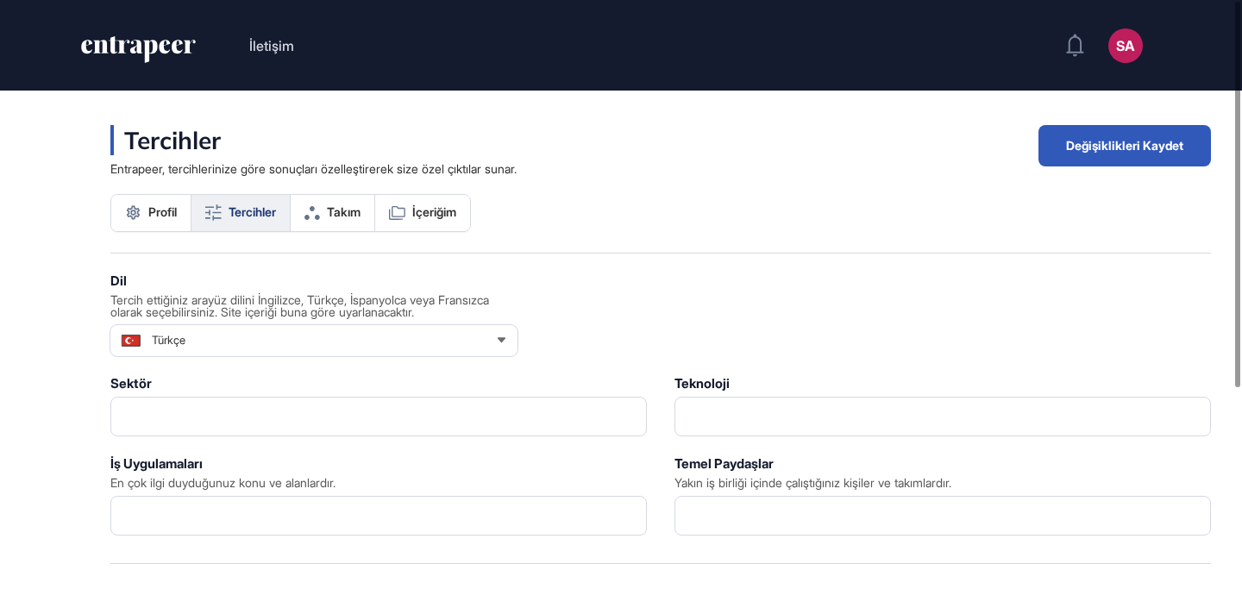
click at [135, 44] on icon "entrapeer-logo" at bounding box center [138, 50] width 118 height 28
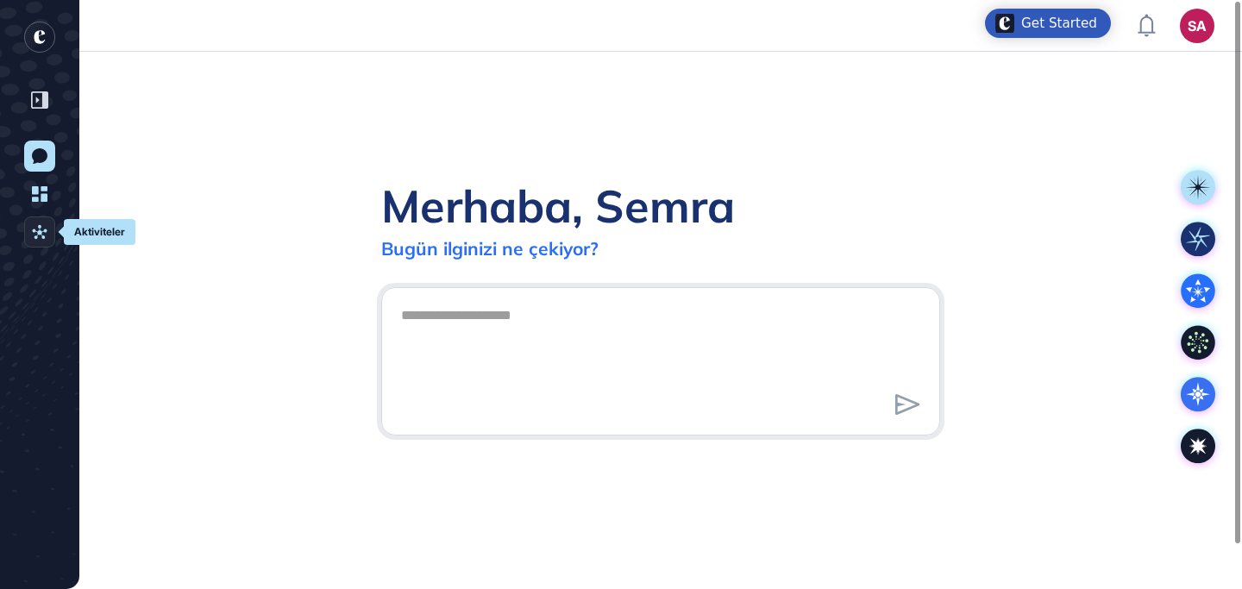
click at [41, 235] on icon at bounding box center [40, 232] width 16 height 16
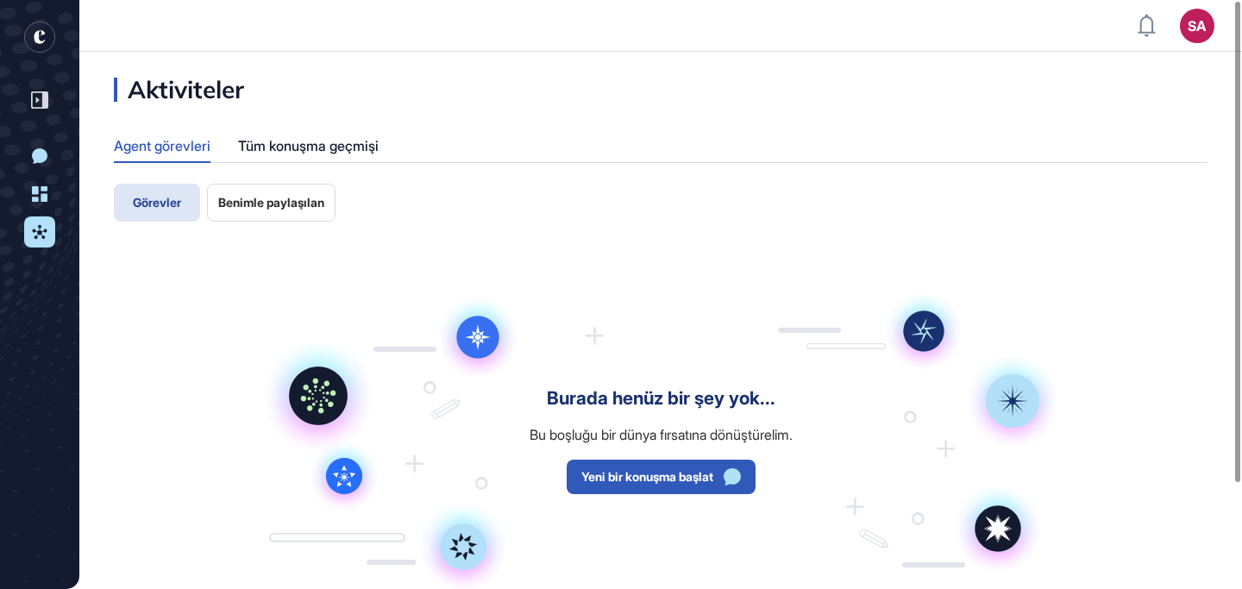
click at [280, 203] on span "Benimle paylaşılan" at bounding box center [271, 203] width 106 height 14
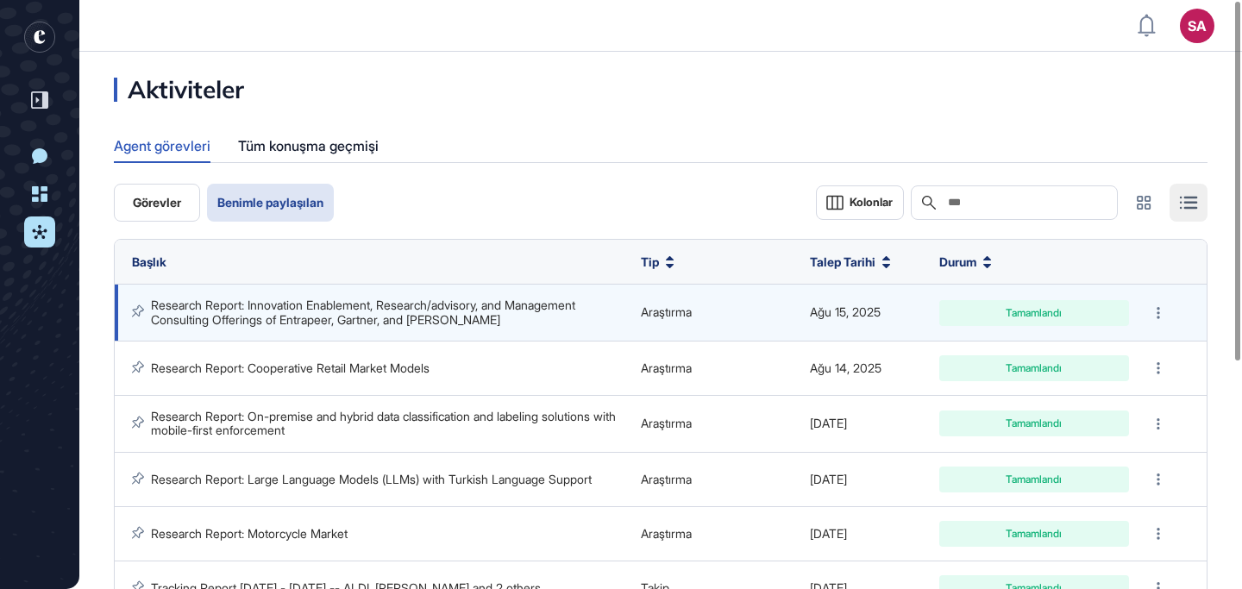
click at [344, 310] on link "Research Report: Innovation Enablement, Research/advisory, and Management Consu…" at bounding box center [365, 312] width 428 height 28
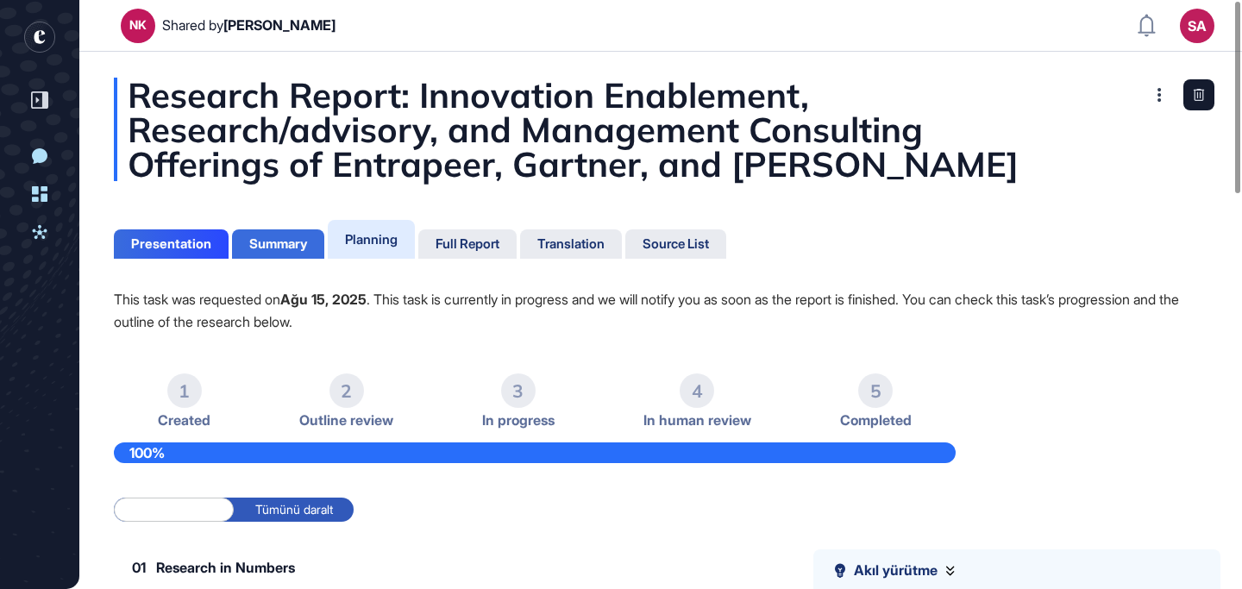
click at [288, 247] on div "Summary" at bounding box center [278, 244] width 58 height 16
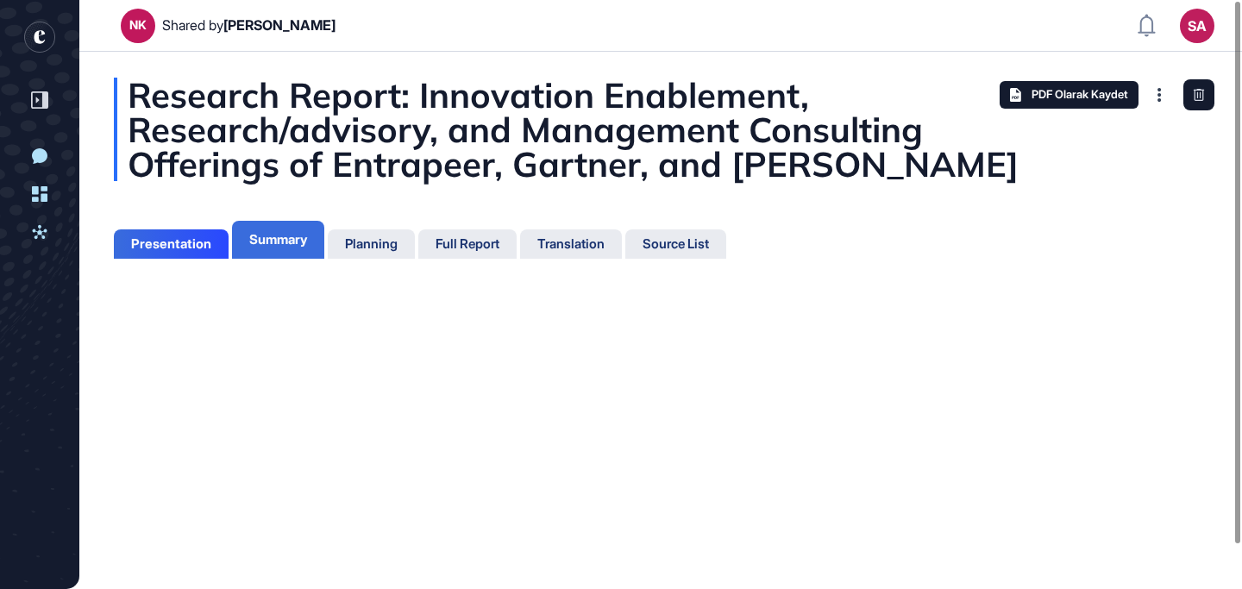
scroll to position [8, 1]
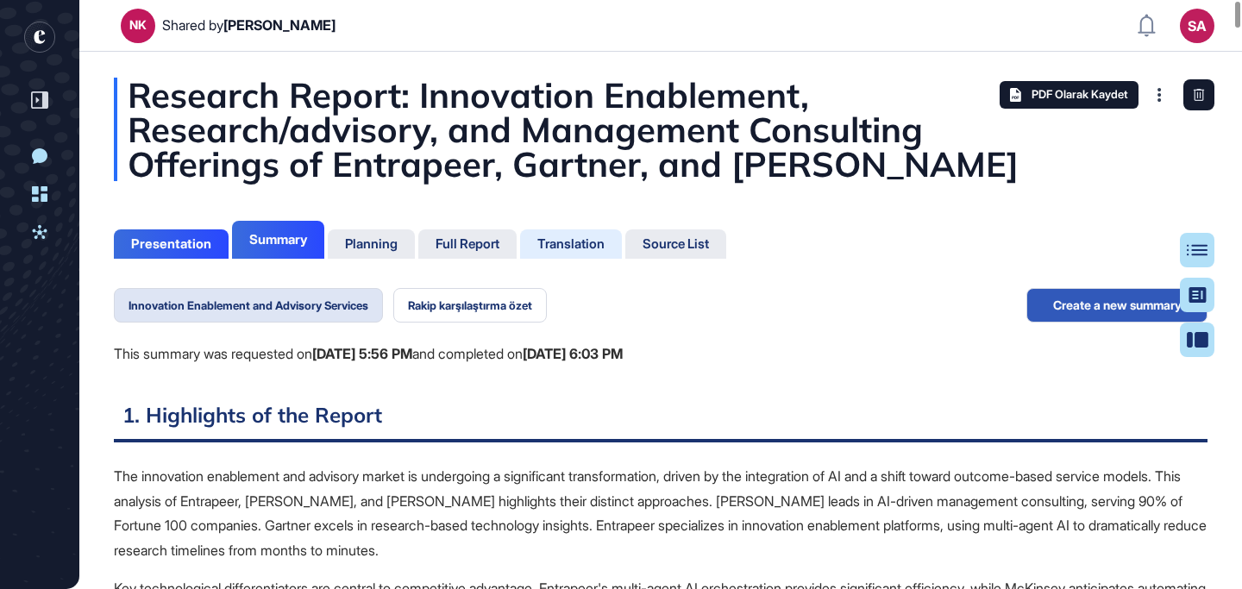
click at [580, 248] on div "Translation" at bounding box center [570, 244] width 67 height 16
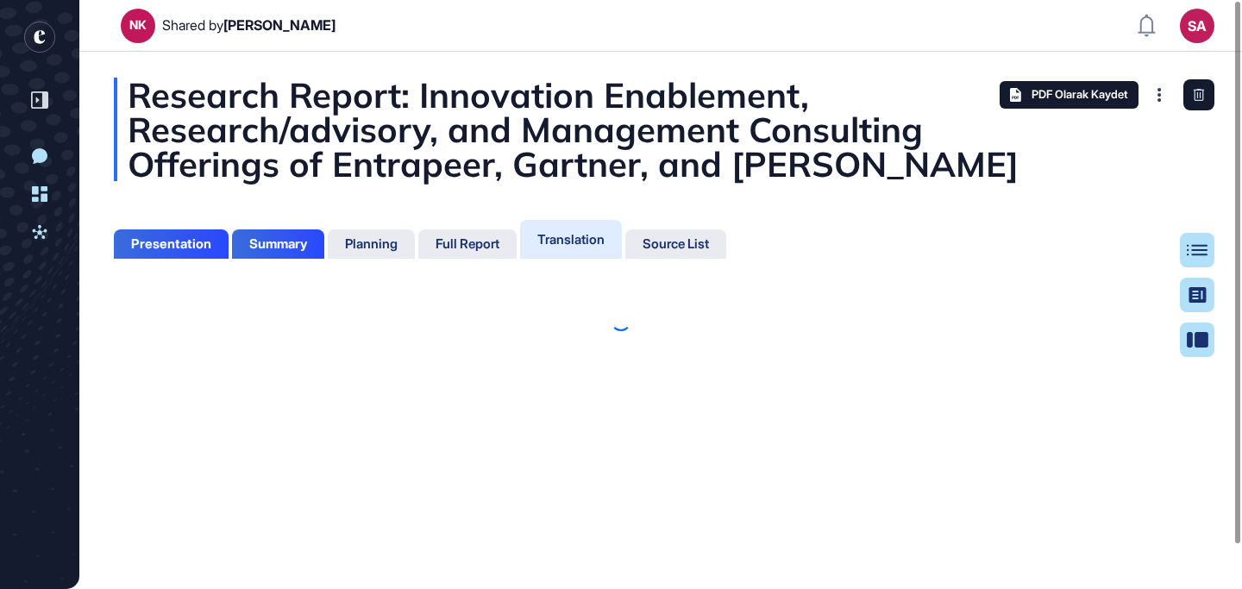
scroll to position [503, 4]
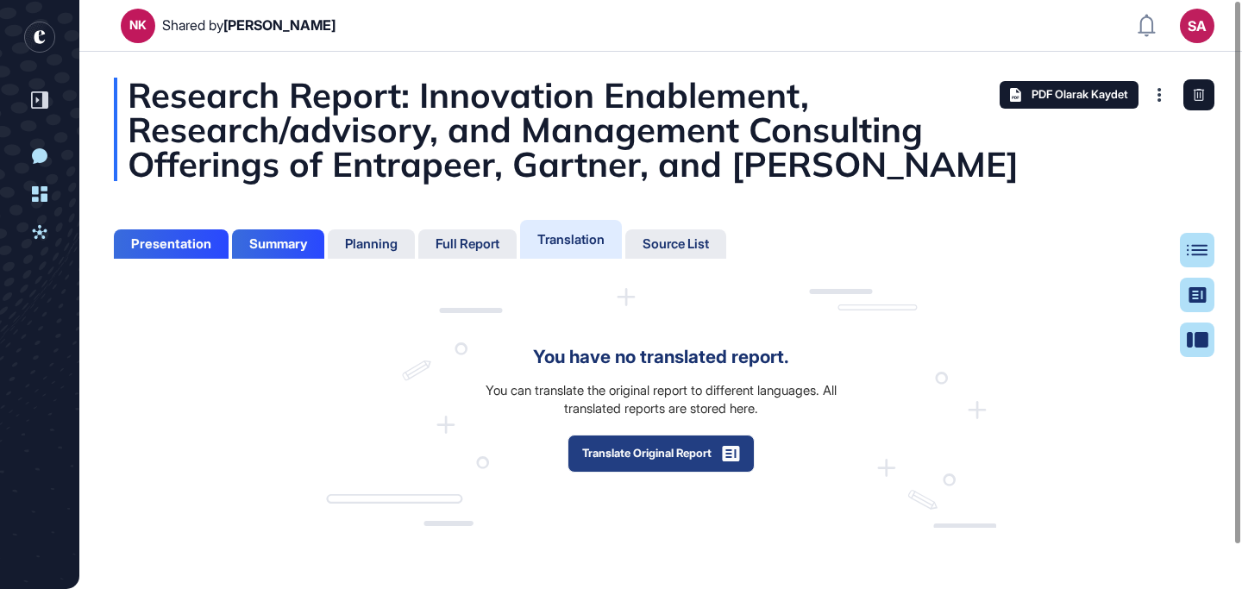
click at [645, 456] on button "Translate Original Report" at bounding box center [660, 454] width 187 height 38
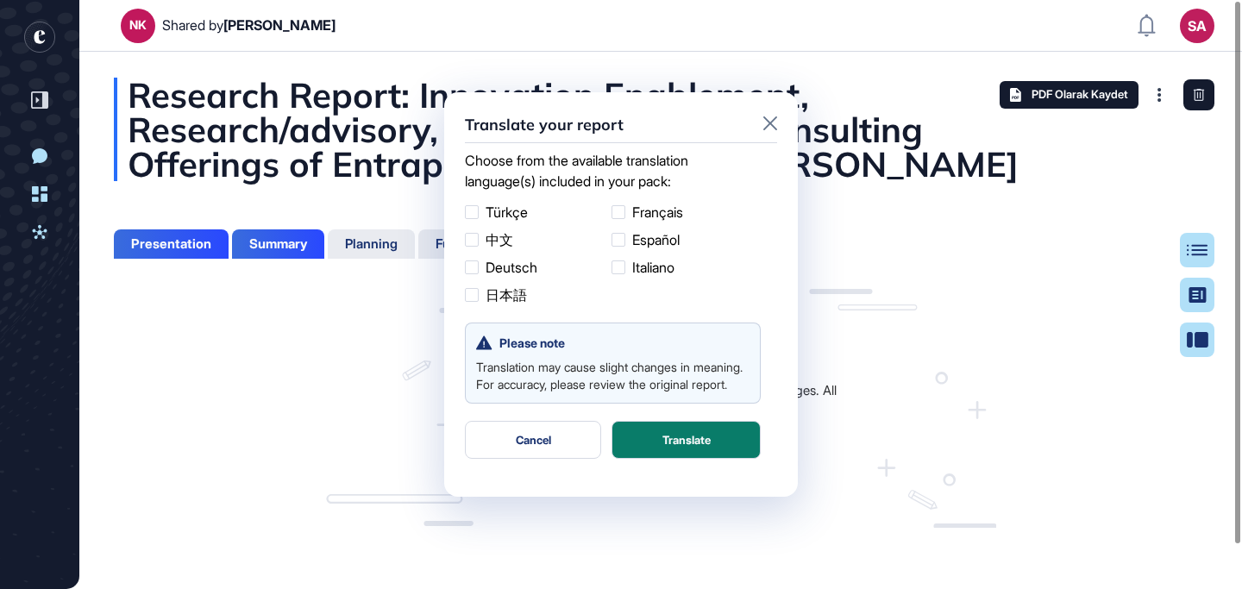
scroll to position [1, 1]
click at [473, 206] on div at bounding box center [472, 212] width 14 height 14
click at [661, 457] on button "Translate" at bounding box center [685, 440] width 149 height 38
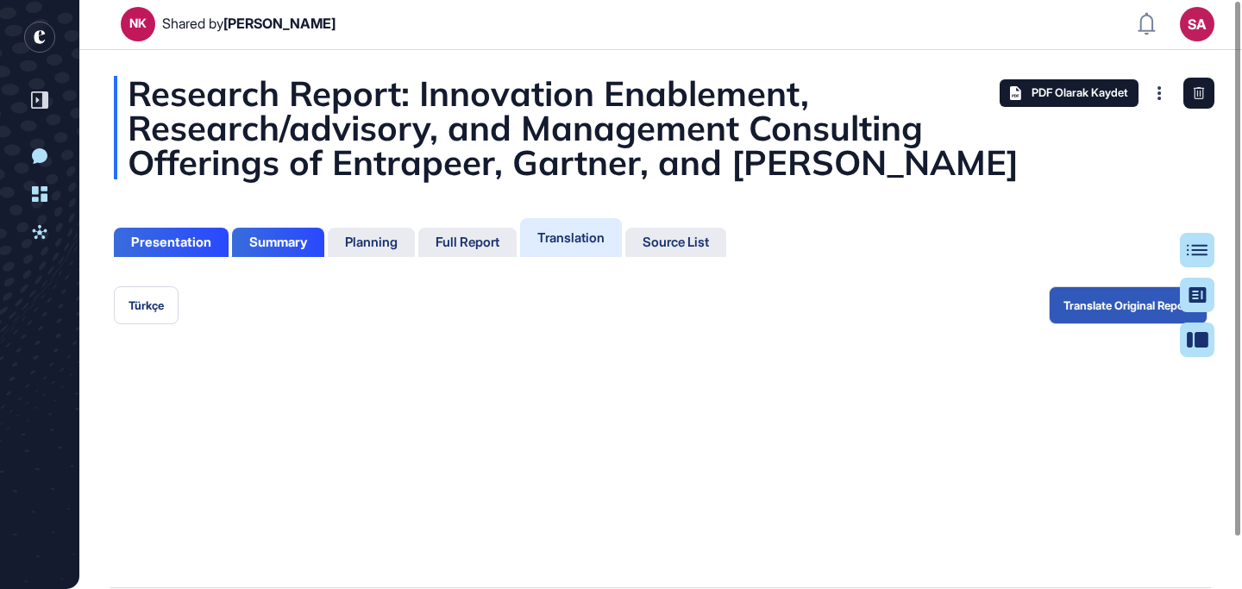
scroll to position [0, 0]
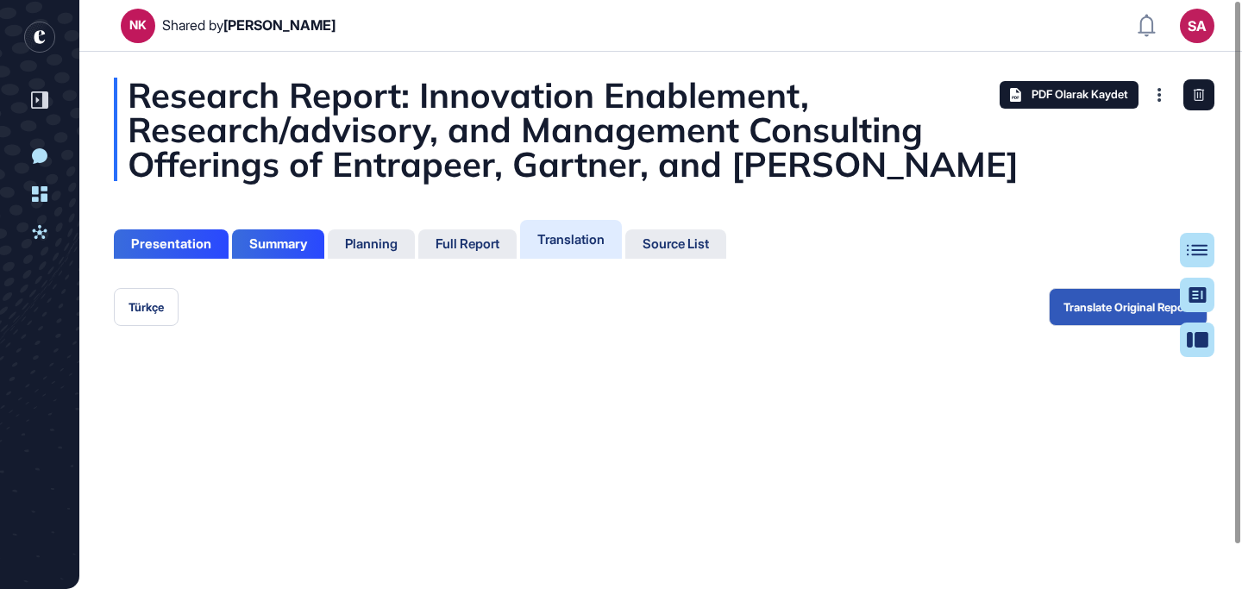
click at [573, 236] on div "Translation" at bounding box center [570, 239] width 67 height 16
click at [155, 308] on button "Türkçe" at bounding box center [146, 307] width 65 height 38
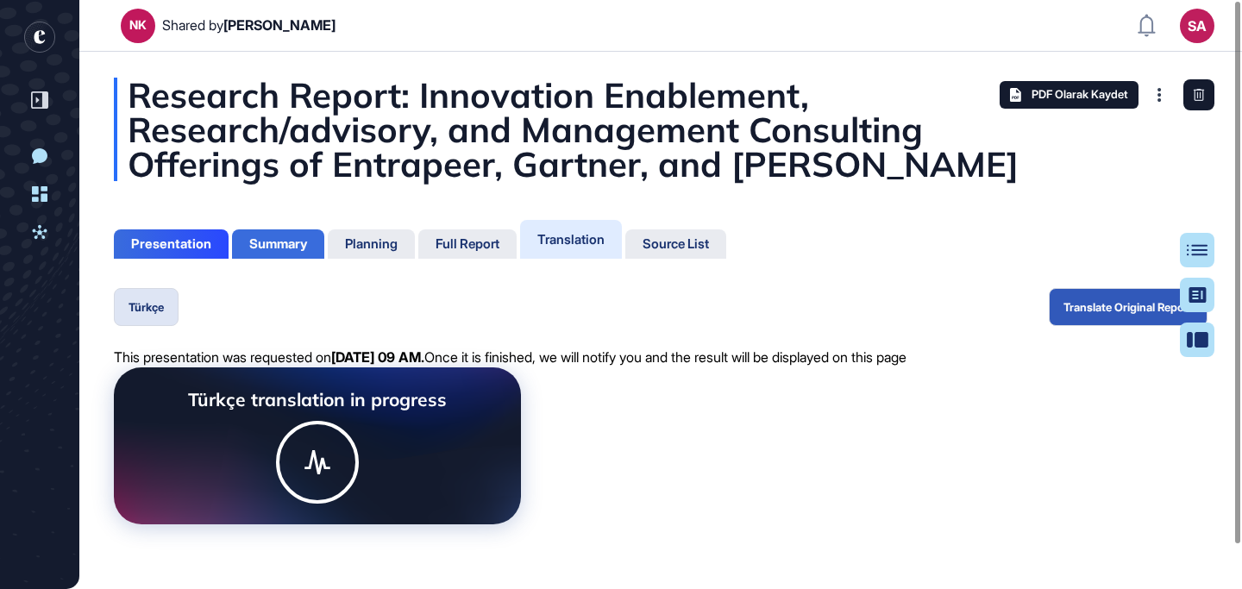
click at [284, 247] on div "Summary" at bounding box center [278, 244] width 58 height 16
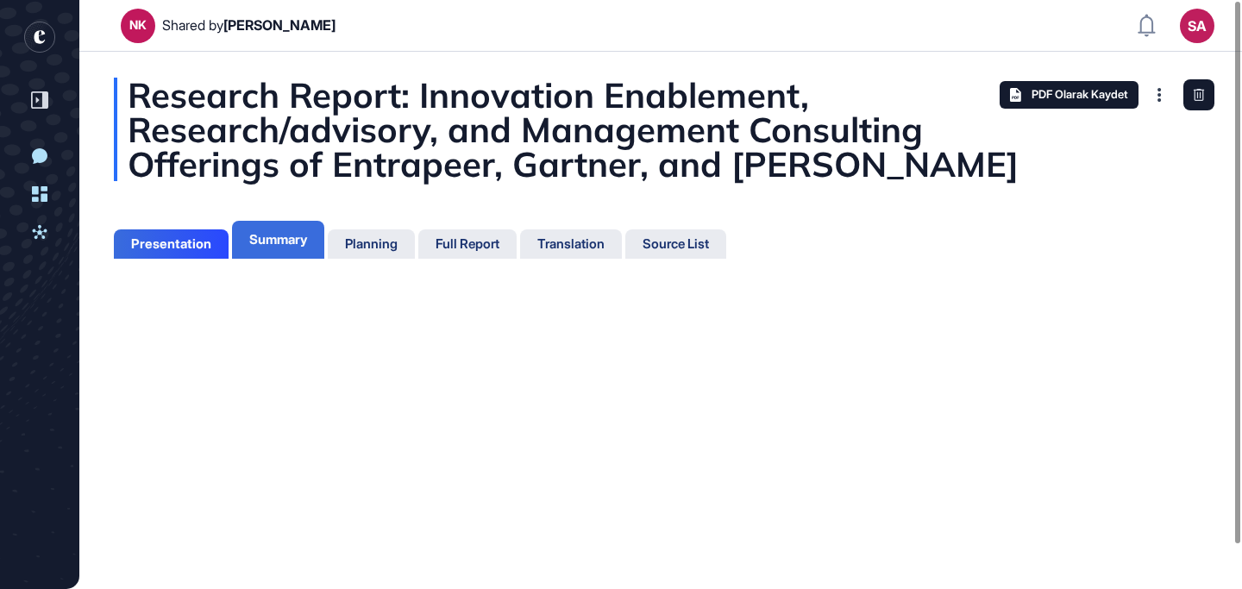
scroll to position [8, 1]
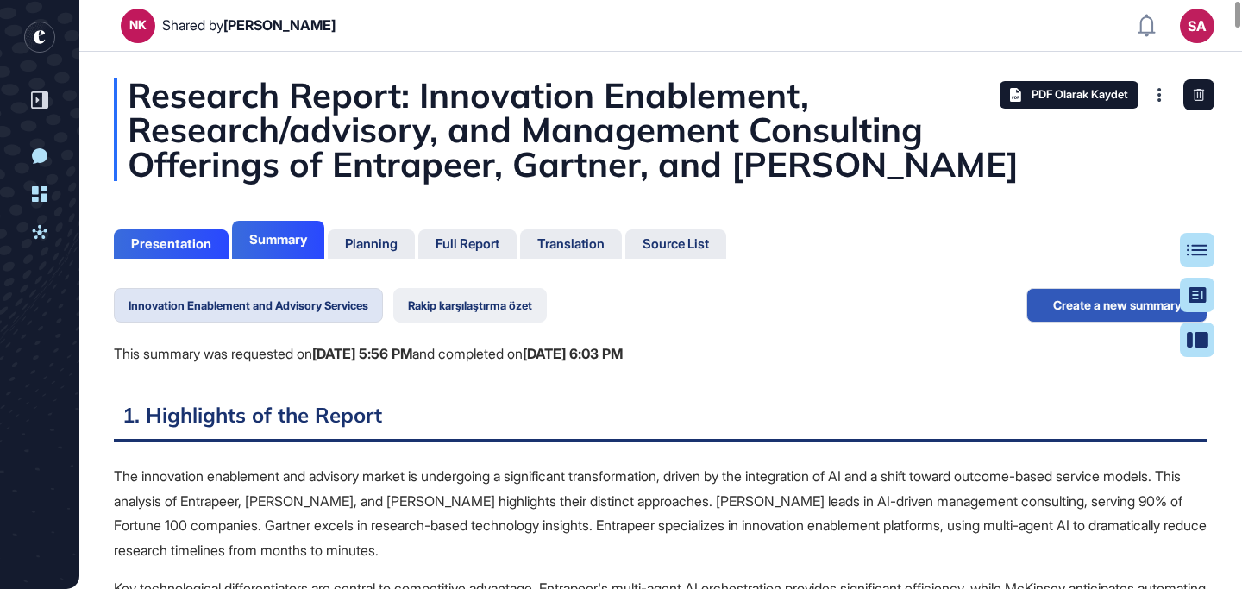
click at [470, 302] on button "Rakip karşılaştırma özet" at bounding box center [470, 305] width 154 height 34
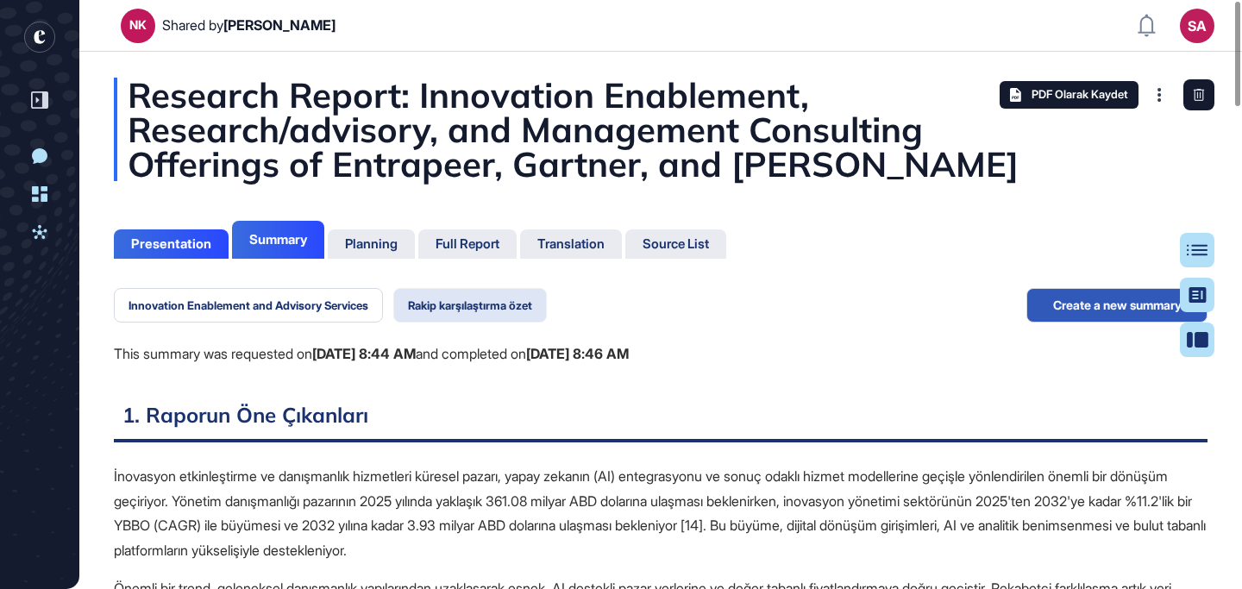
click at [475, 296] on button "Rakip karşılaştırma özet" at bounding box center [470, 305] width 154 height 34
click at [269, 299] on button "Innovation Enablement and Advisory Services" at bounding box center [248, 305] width 269 height 34
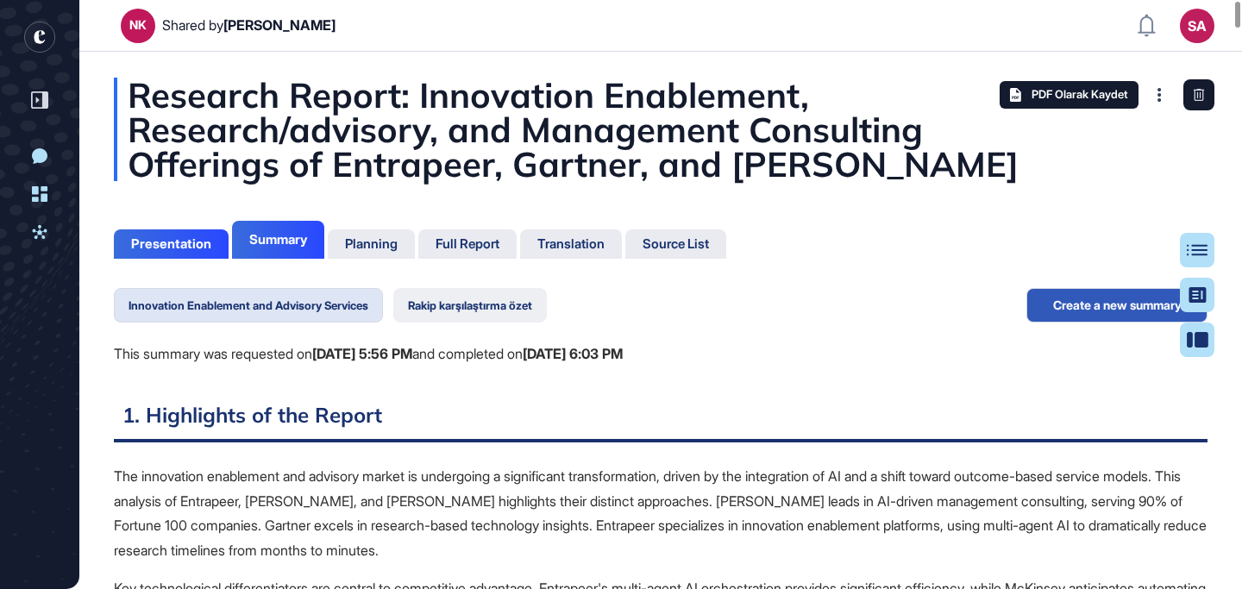
click at [516, 304] on button "Rakip karşılaştırma özet" at bounding box center [470, 305] width 154 height 34
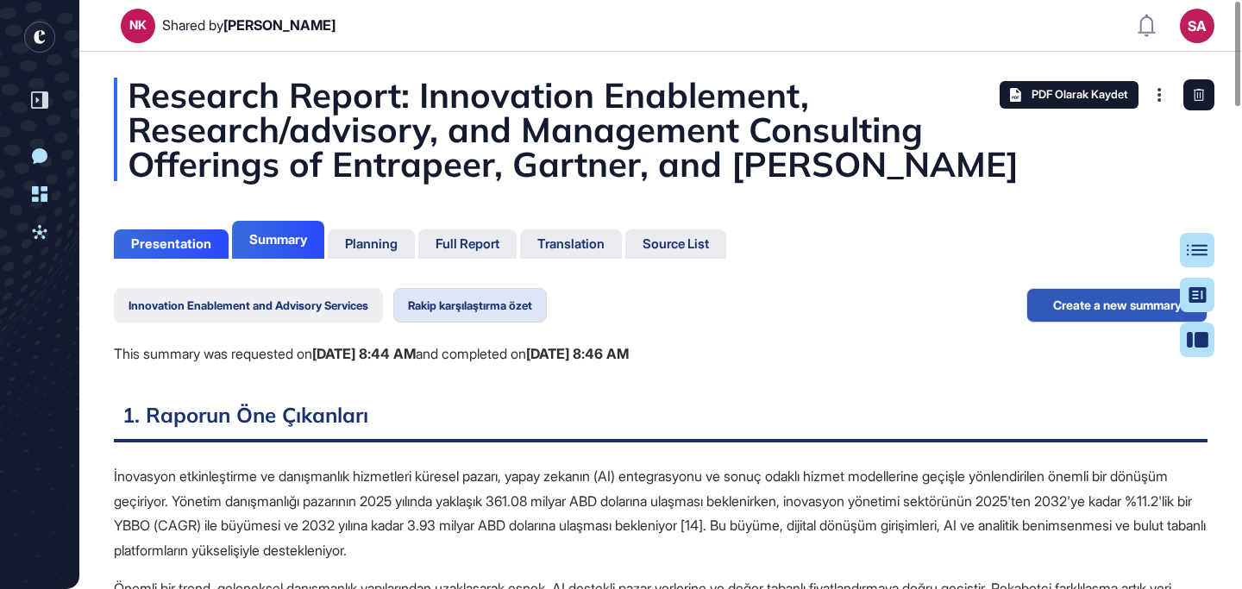
click at [310, 298] on button "Innovation Enablement and Advisory Services" at bounding box center [248, 305] width 269 height 34
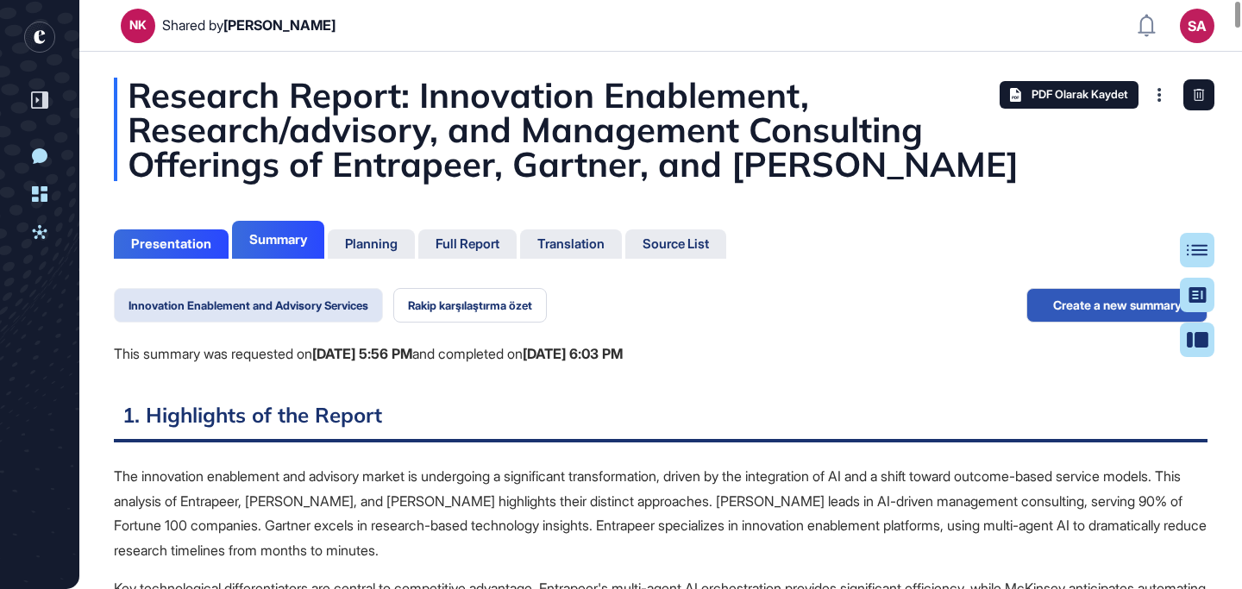
click at [284, 304] on button "Innovation Enablement and Advisory Services" at bounding box center [248, 305] width 269 height 34
click at [556, 247] on div "Translation" at bounding box center [570, 244] width 67 height 16
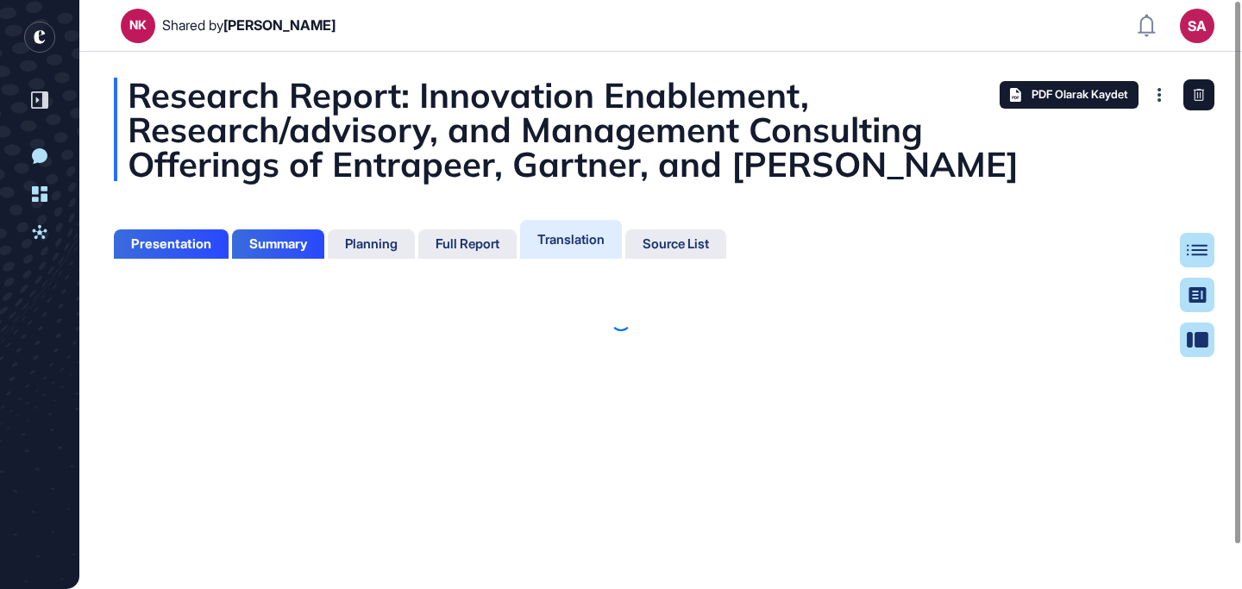
scroll to position [8, 1]
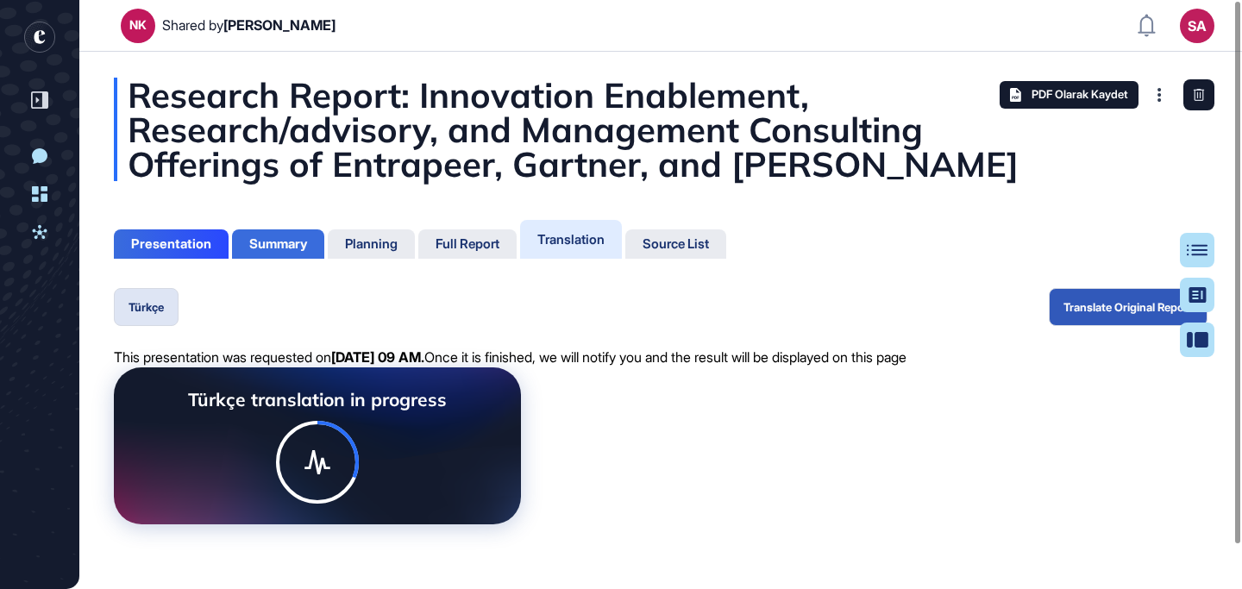
click at [259, 243] on div "Summary" at bounding box center [278, 244] width 58 height 16
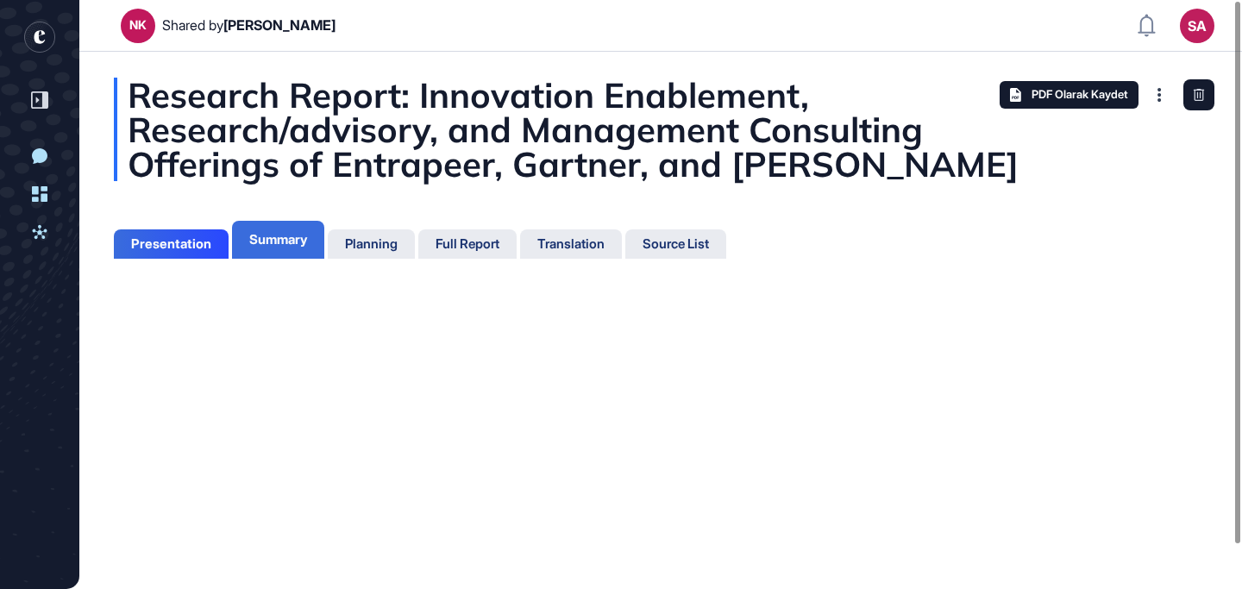
scroll to position [8, 1]
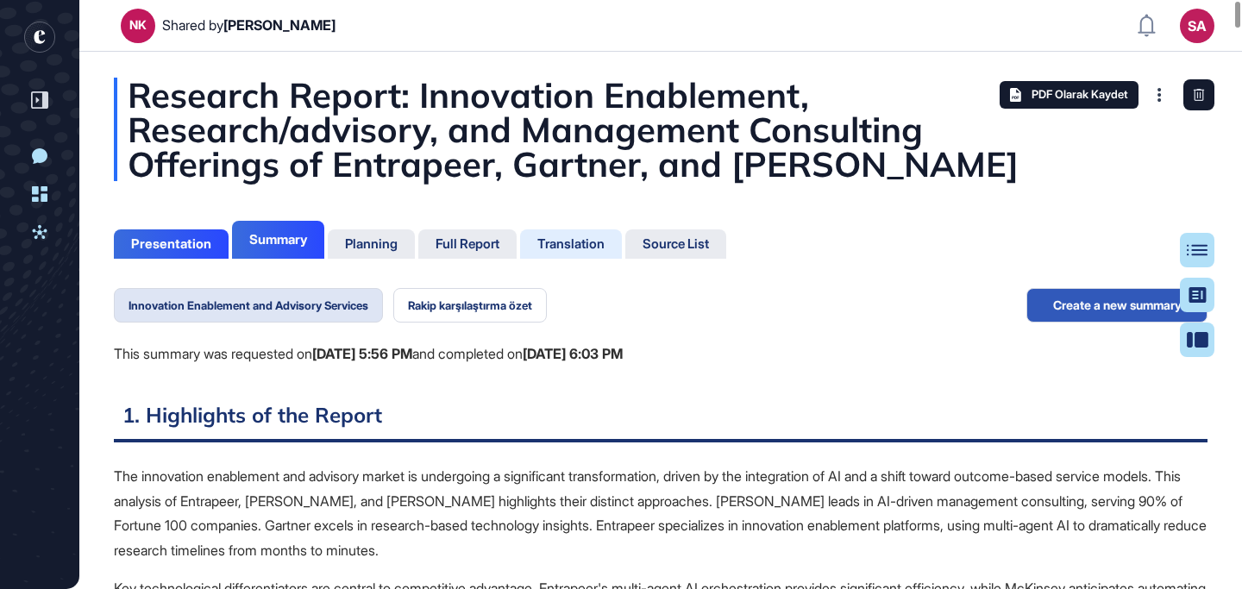
click at [548, 246] on div "Translation" at bounding box center [570, 244] width 67 height 16
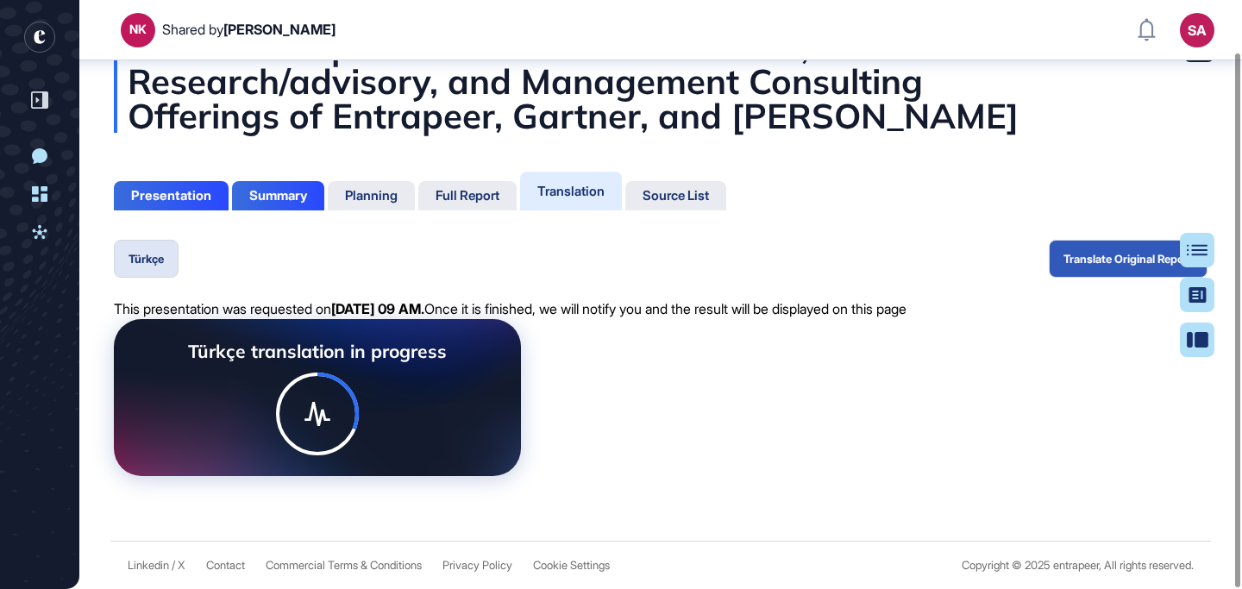
scroll to position [57, 0]
click at [266, 188] on div "Summary" at bounding box center [278, 196] width 58 height 16
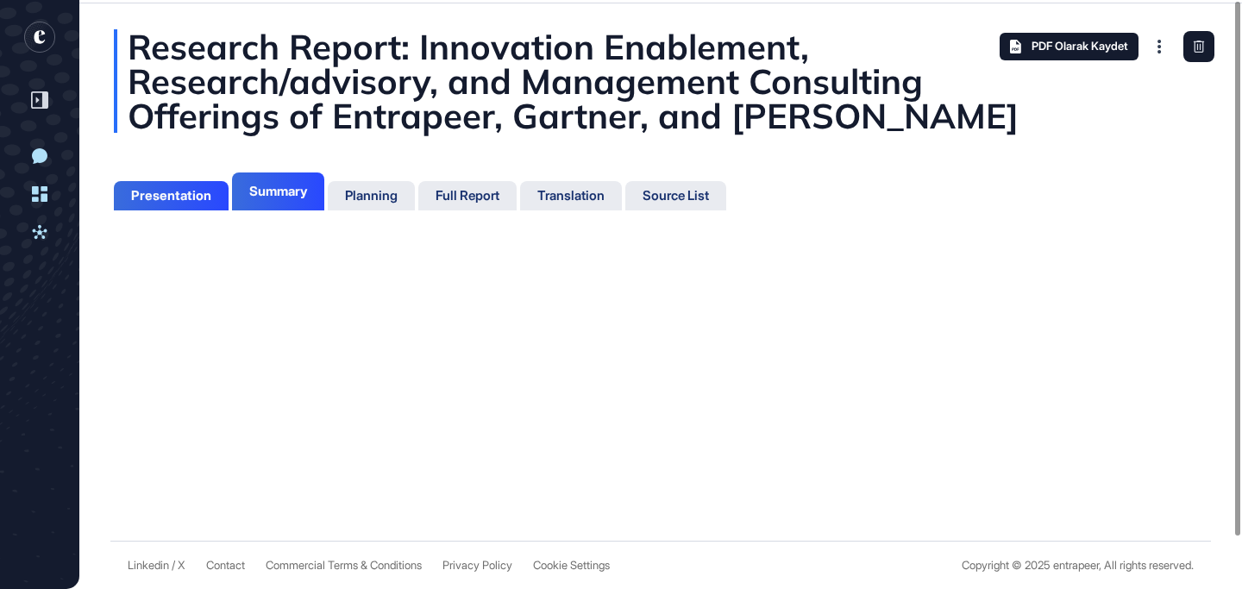
scroll to position [503, 4]
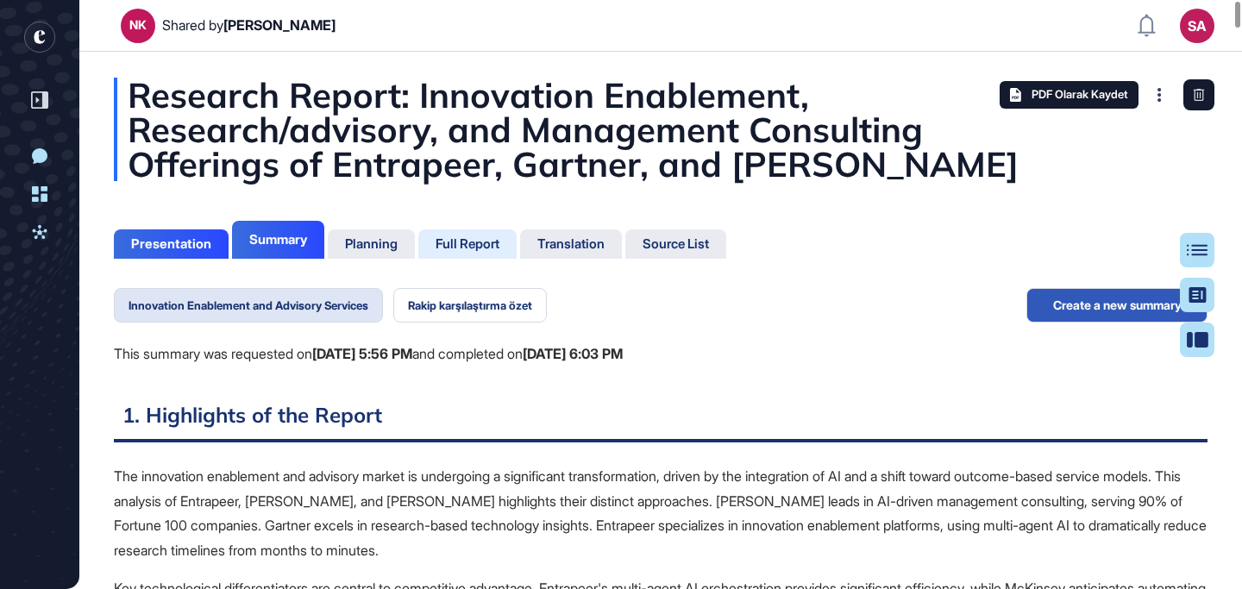
scroll to position [503, 4]
click at [473, 305] on button "Rakip karşılaştırma özet" at bounding box center [470, 305] width 154 height 34
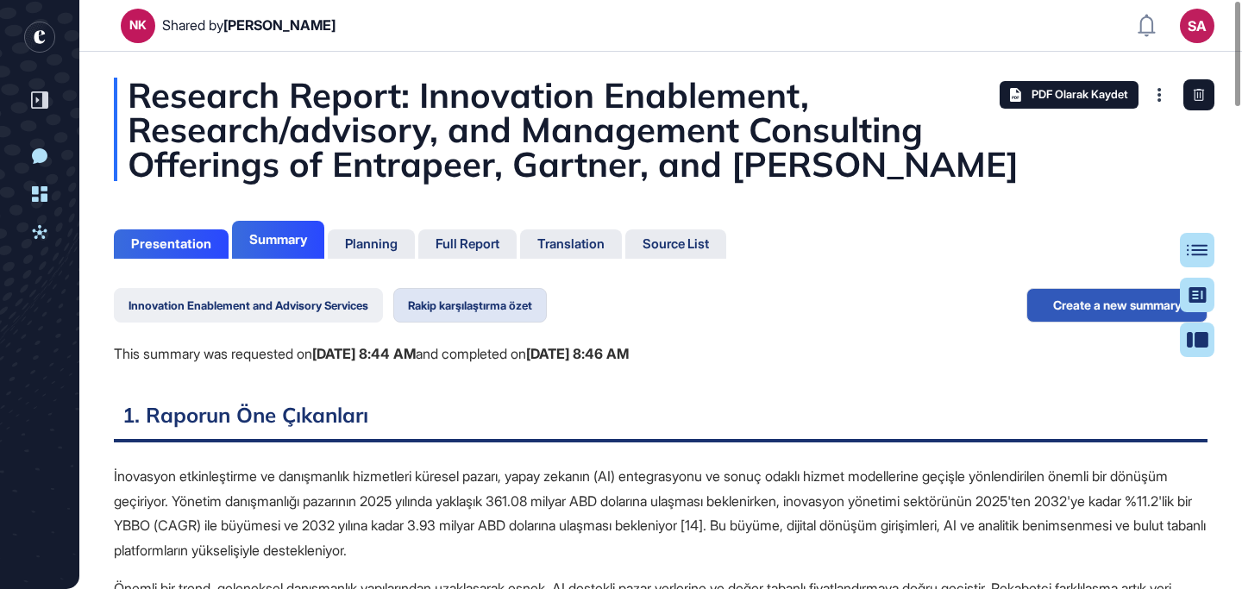
click at [267, 306] on button "Innovation Enablement and Advisory Services" at bounding box center [248, 305] width 269 height 34
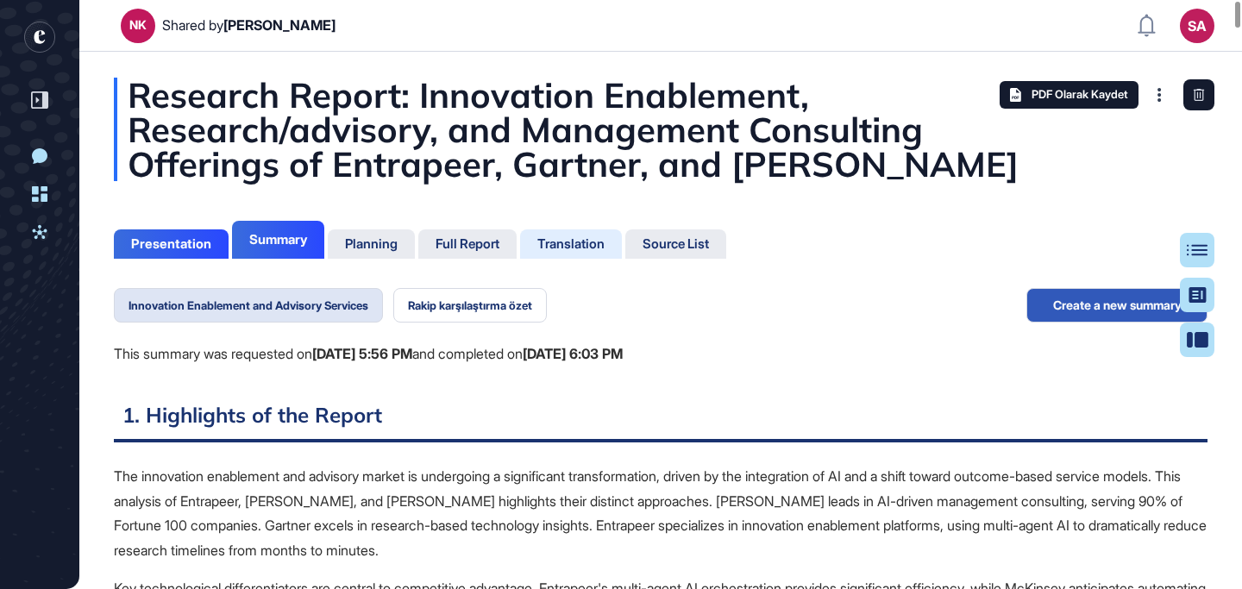
click at [567, 241] on div "Translation" at bounding box center [570, 244] width 67 height 16
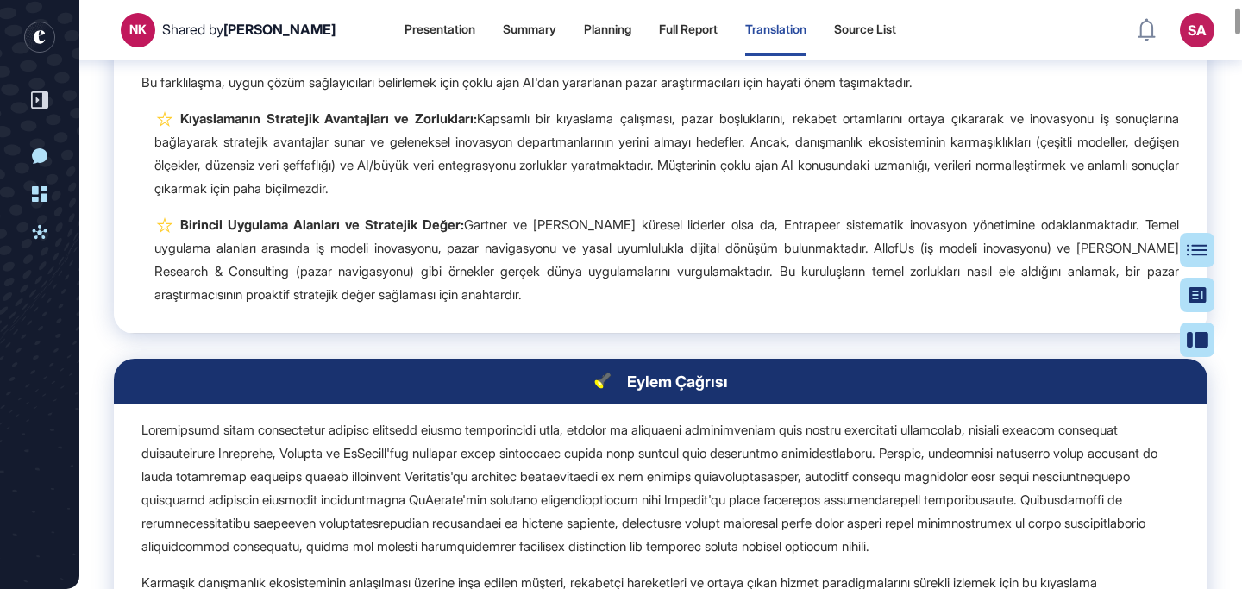
scroll to position [1683, 0]
